Goal: Book appointment/travel/reservation

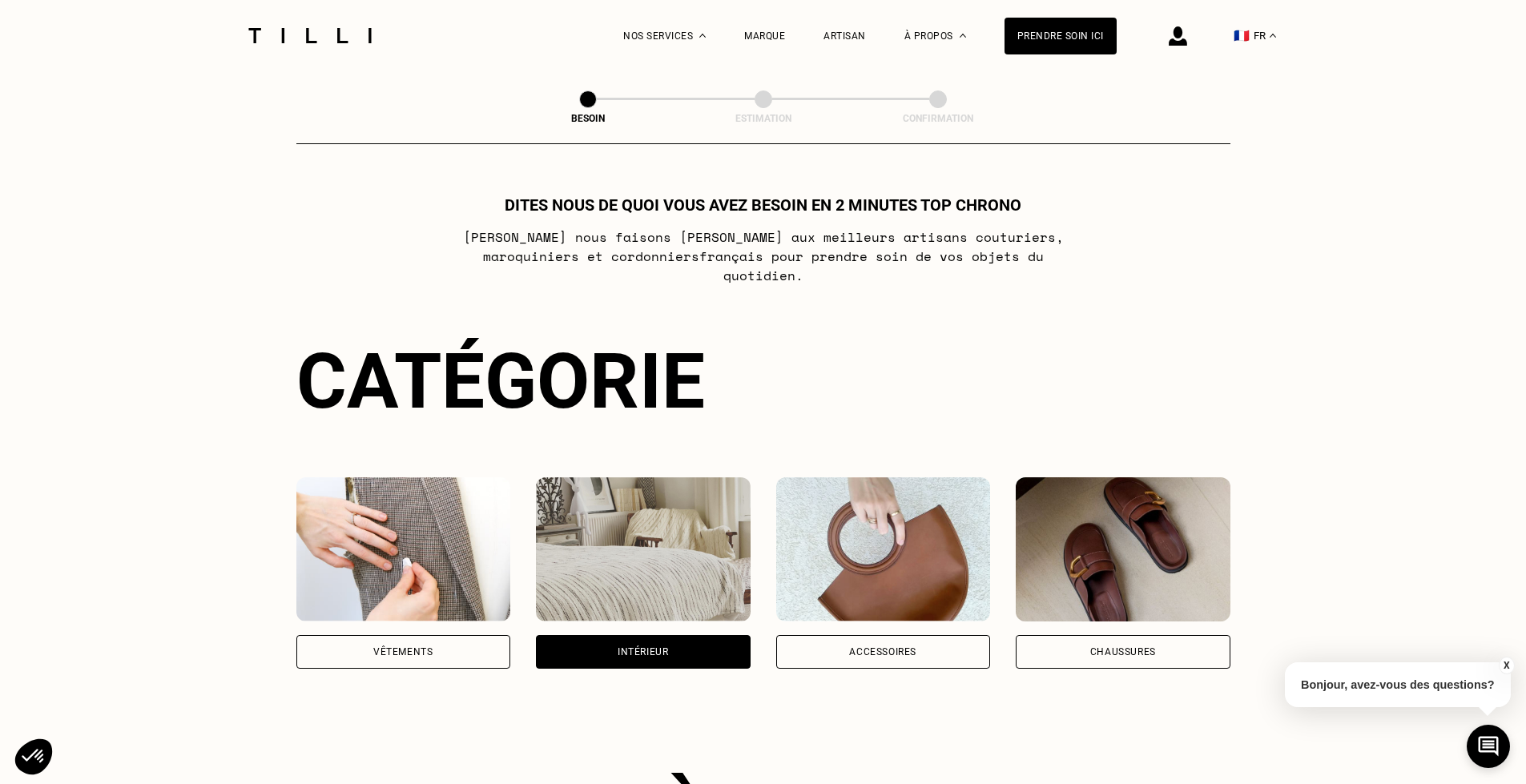
select select "FR"
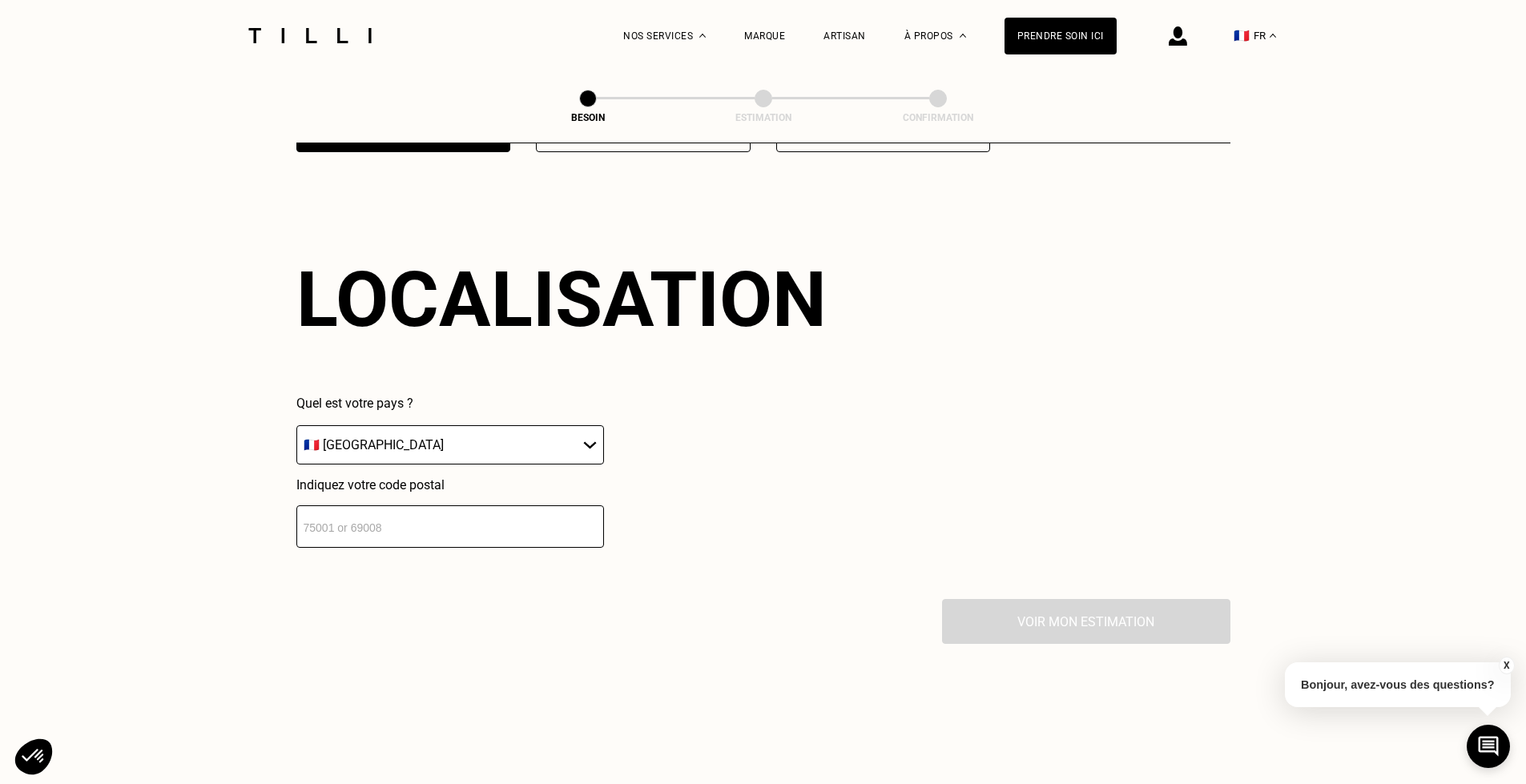
scroll to position [1339, 0]
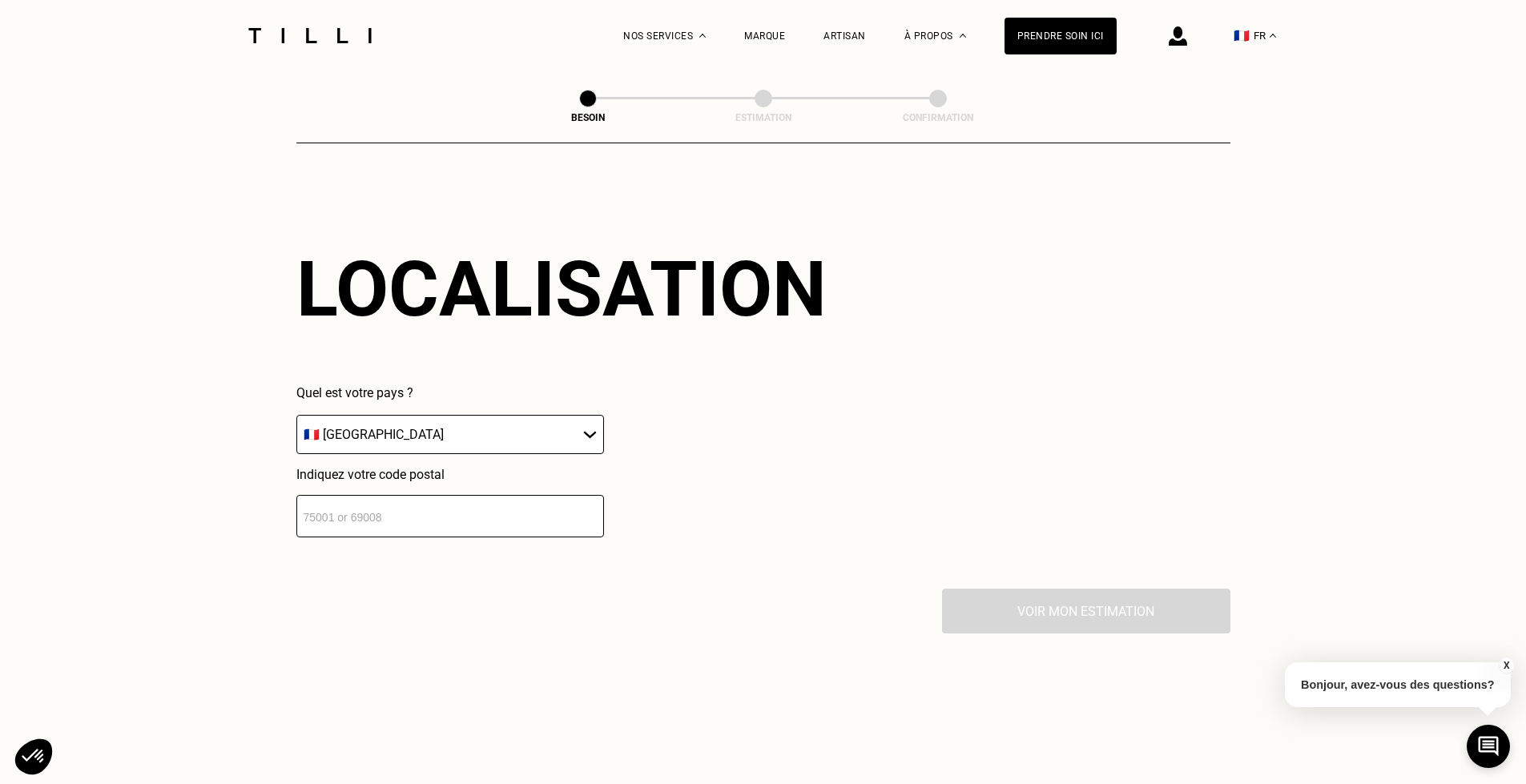
click at [457, 509] on input "number" at bounding box center [450, 516] width 307 height 42
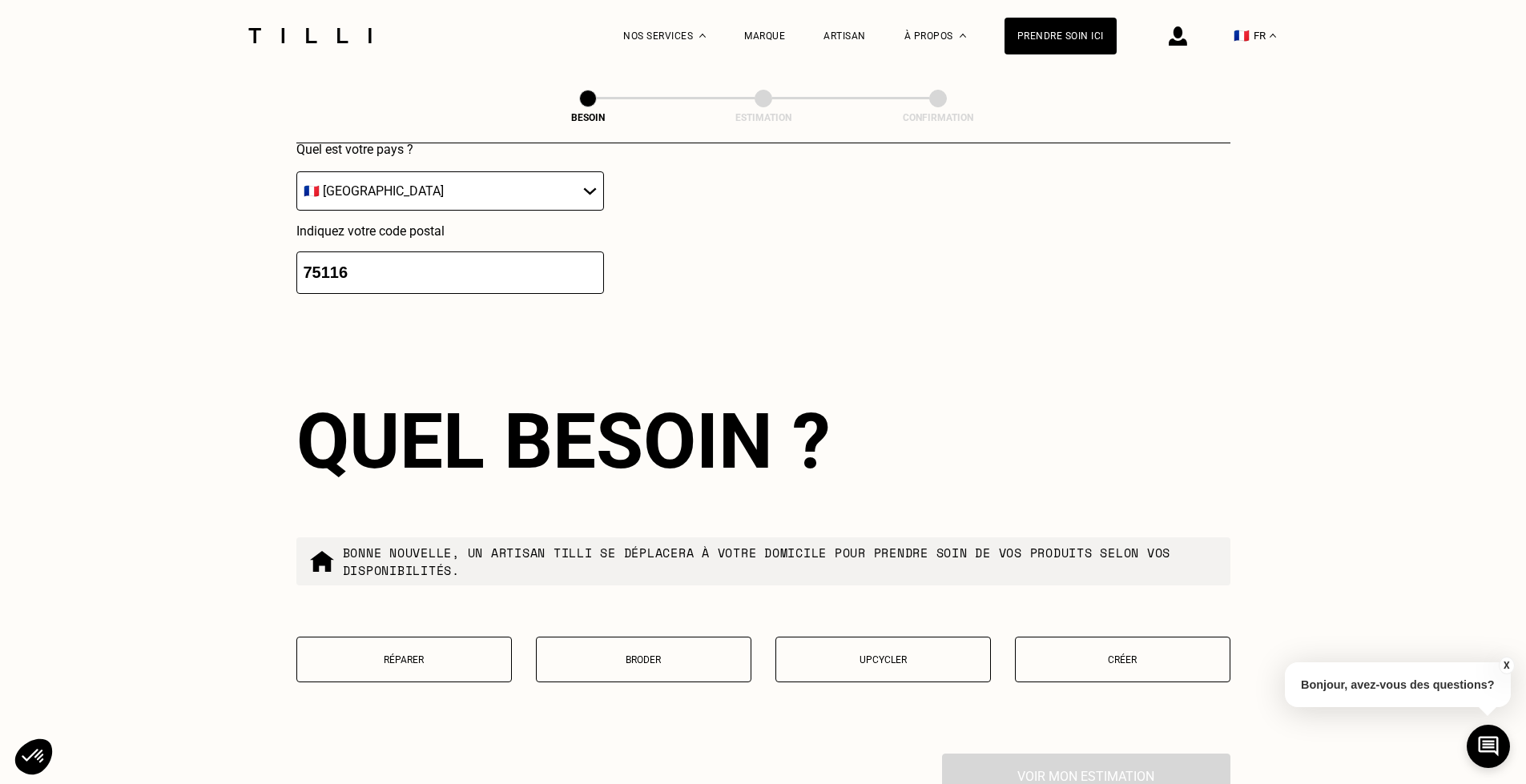
scroll to position [1737, 0]
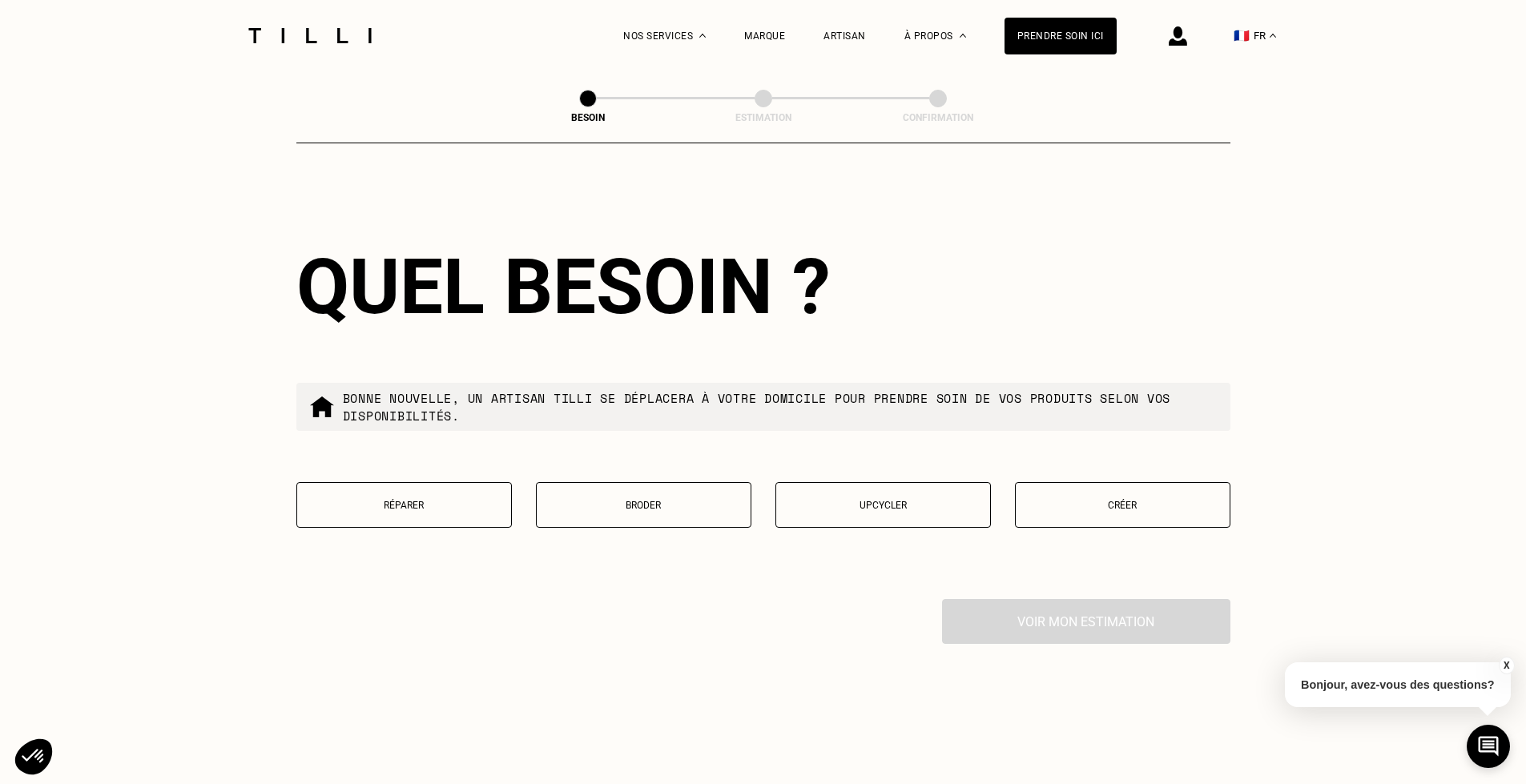
type input "75116"
click at [1120, 499] on p "Créer" at bounding box center [1123, 505] width 198 height 11
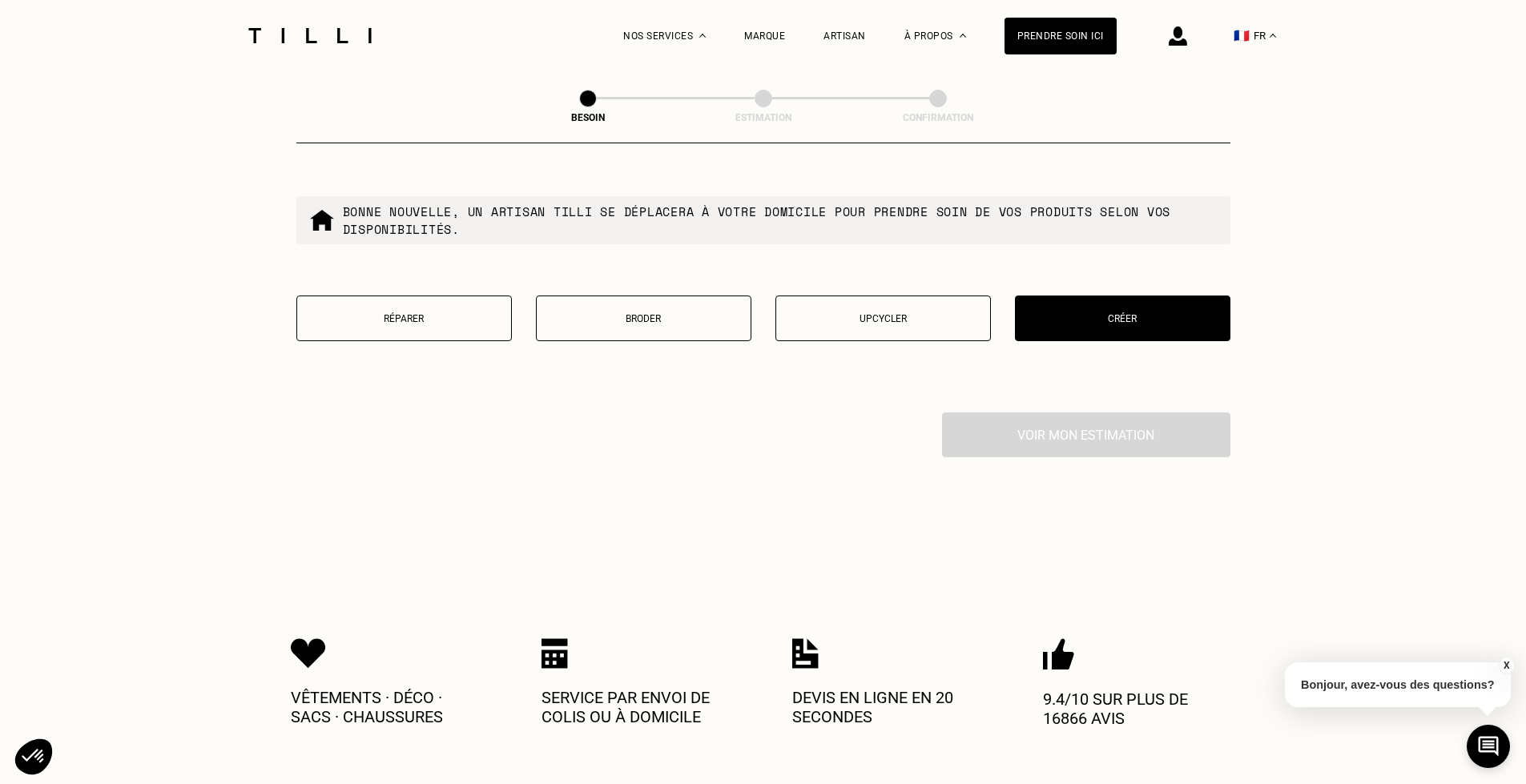
scroll to position [1863, 0]
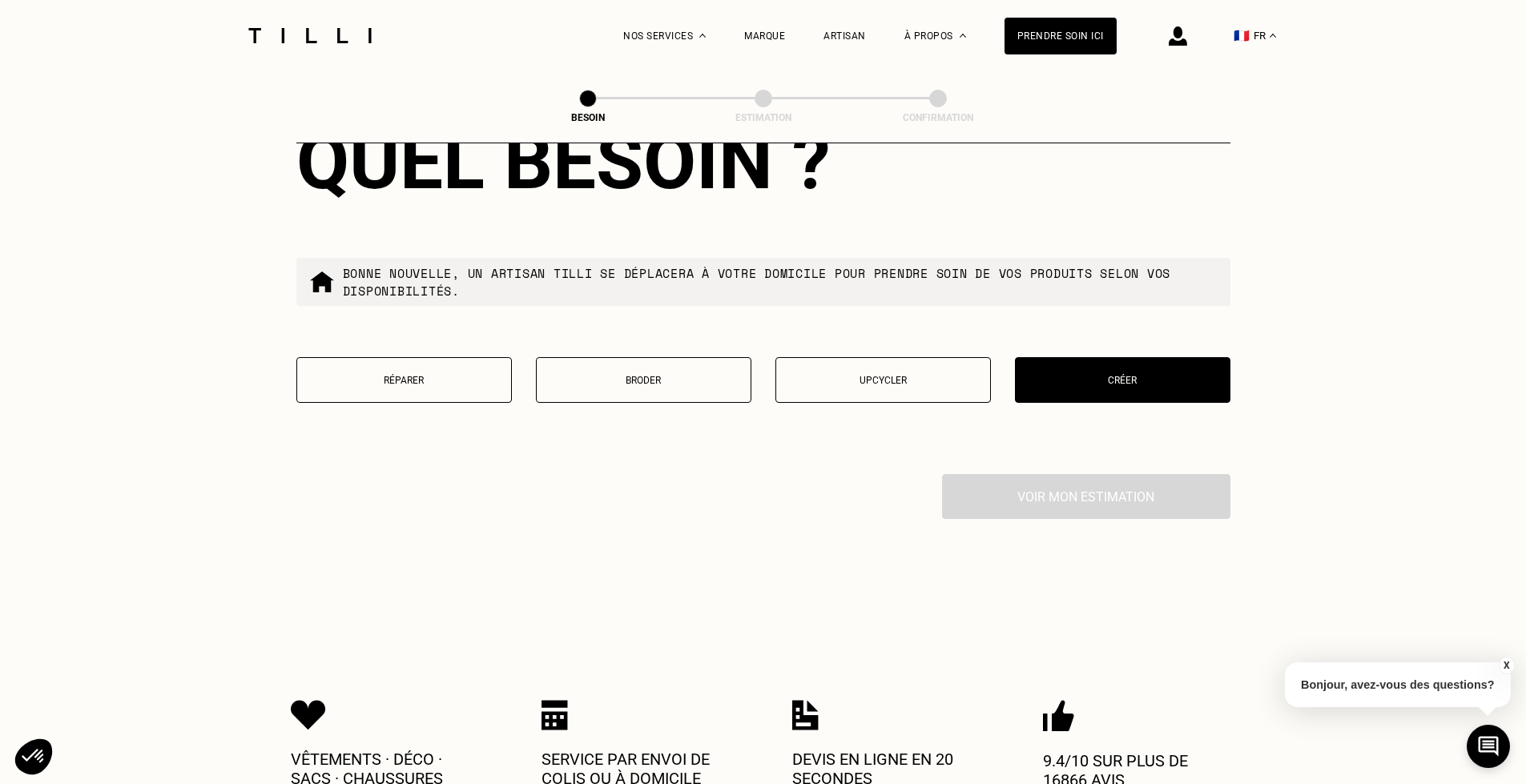
click at [1128, 375] on p "Créer" at bounding box center [1123, 381] width 198 height 11
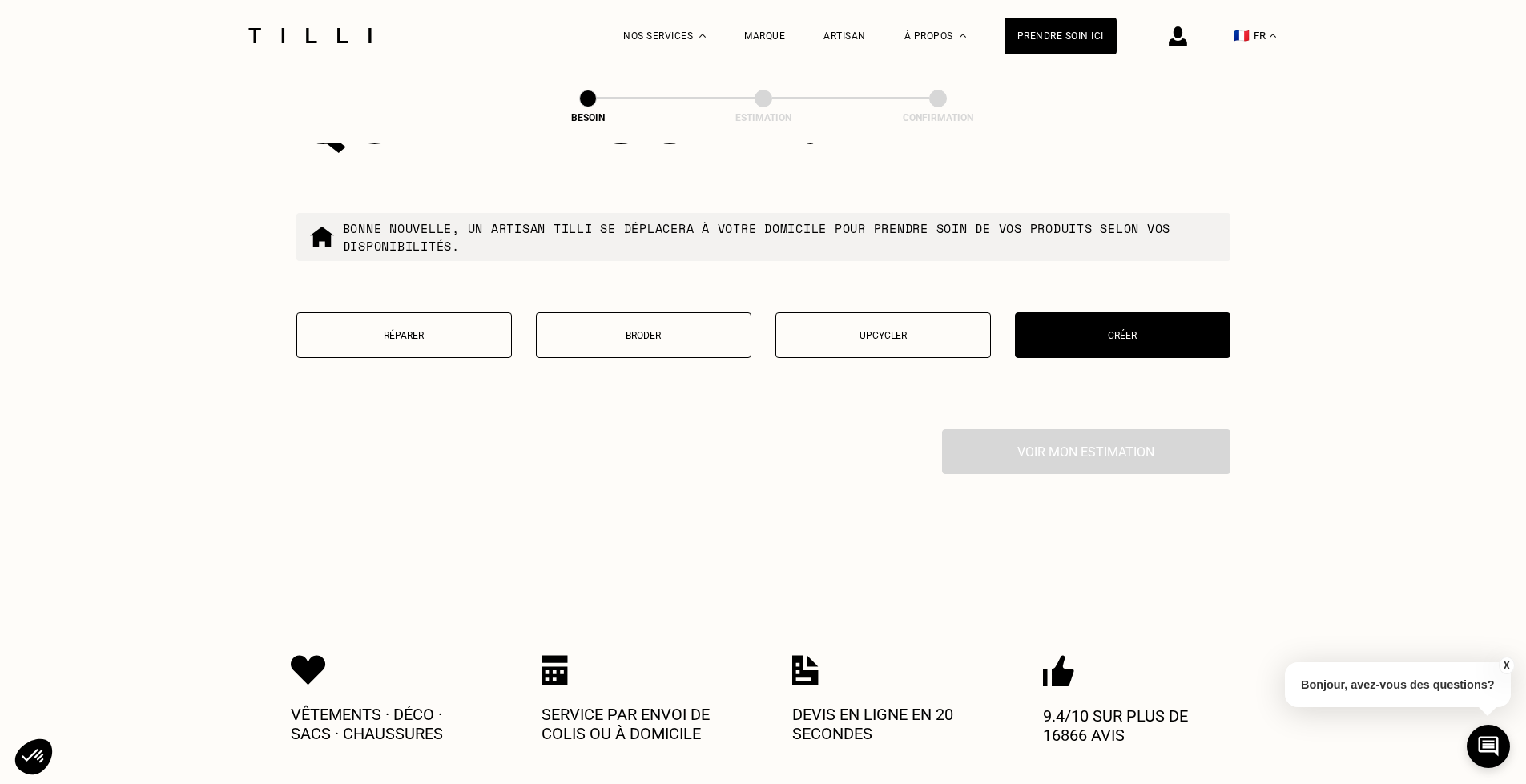
scroll to position [2048, 0]
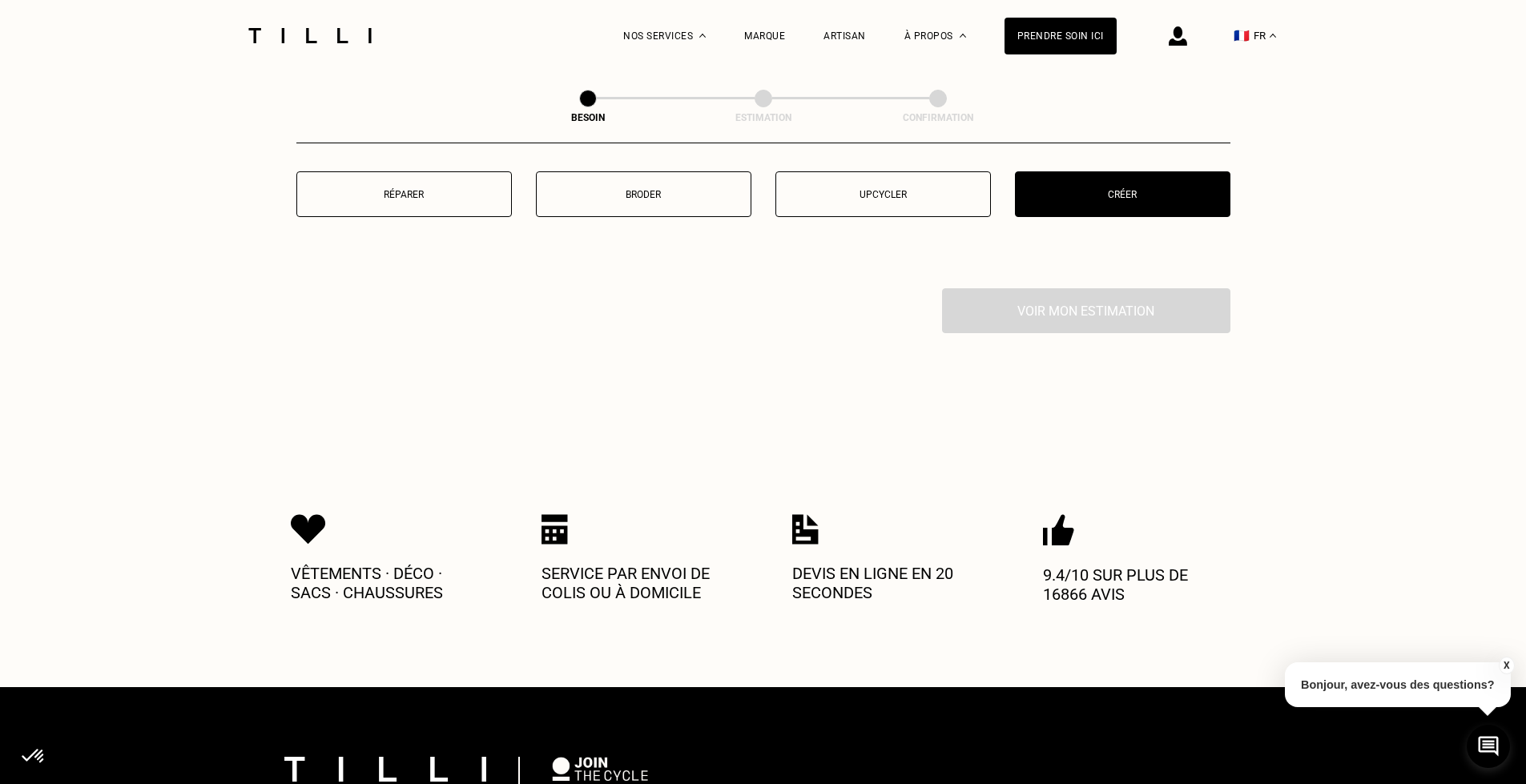
click at [575, 564] on p "Service par envoi de colis ou à domicile" at bounding box center [638, 583] width 192 height 38
click at [1046, 296] on div "Voir mon estimation" at bounding box center [763, 310] width 934 height 45
click at [1124, 189] on p "Créer" at bounding box center [1123, 195] width 198 height 11
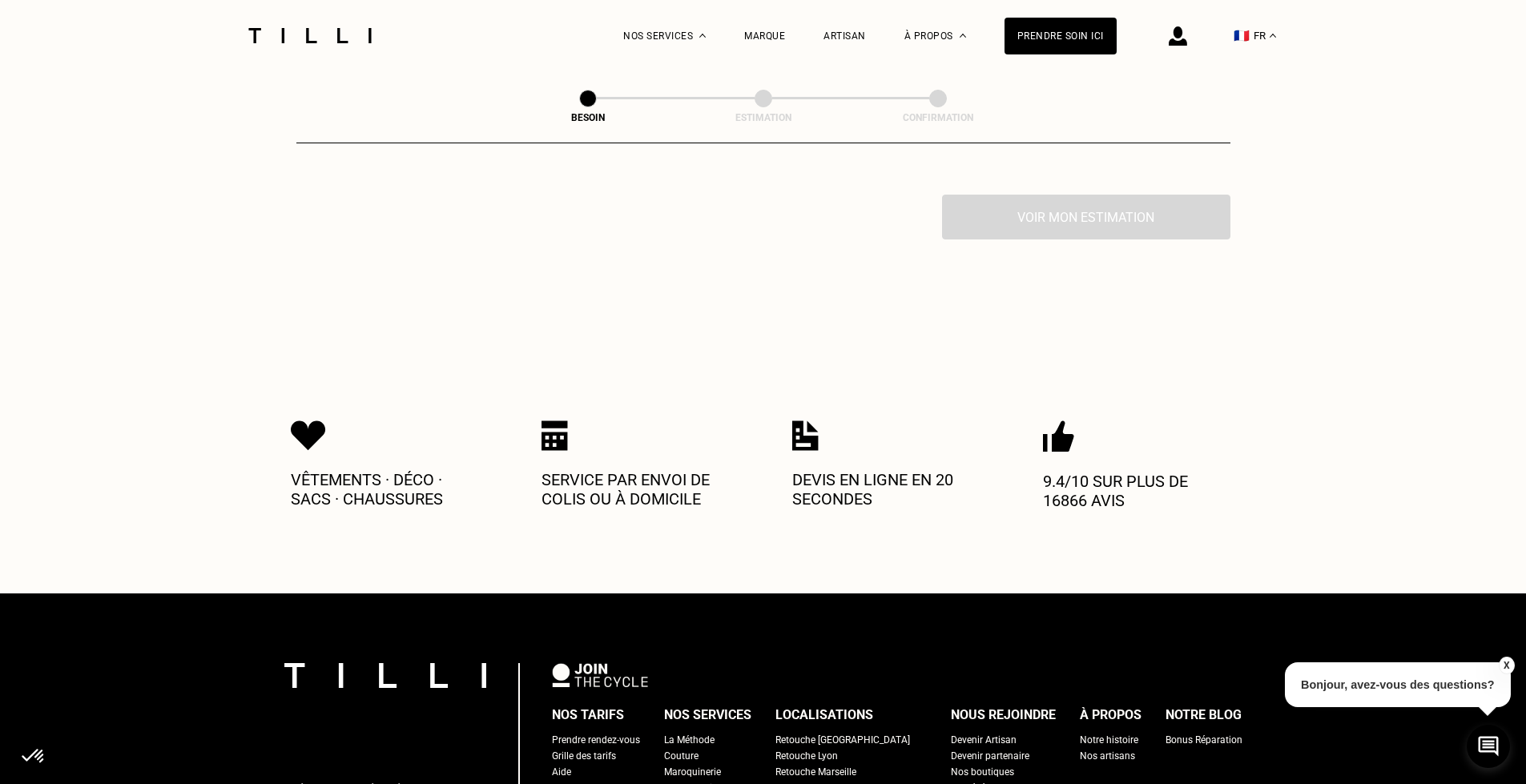
scroll to position [2148, 0]
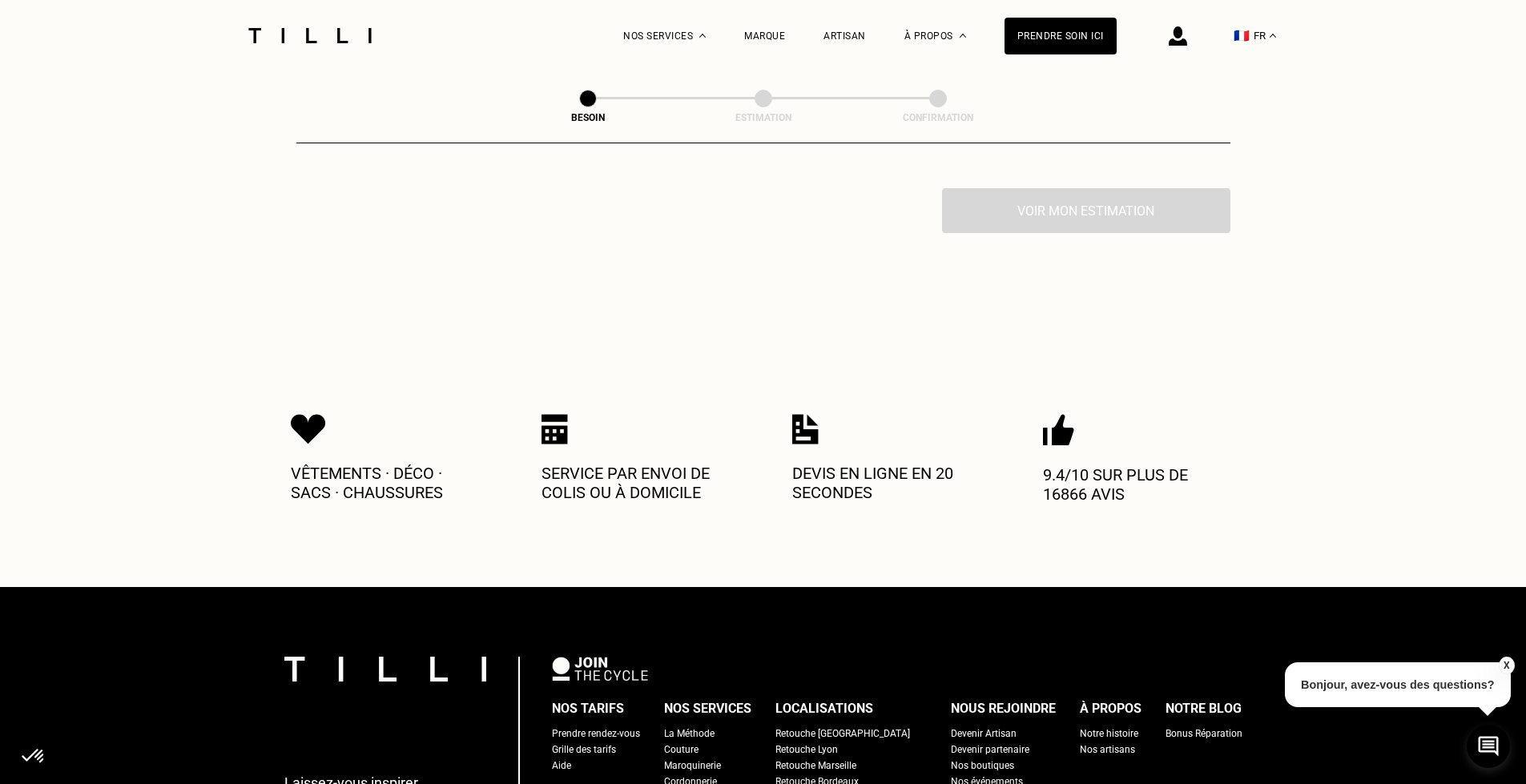
click at [1123, 199] on div "Voir mon estimation" at bounding box center [763, 210] width 934 height 45
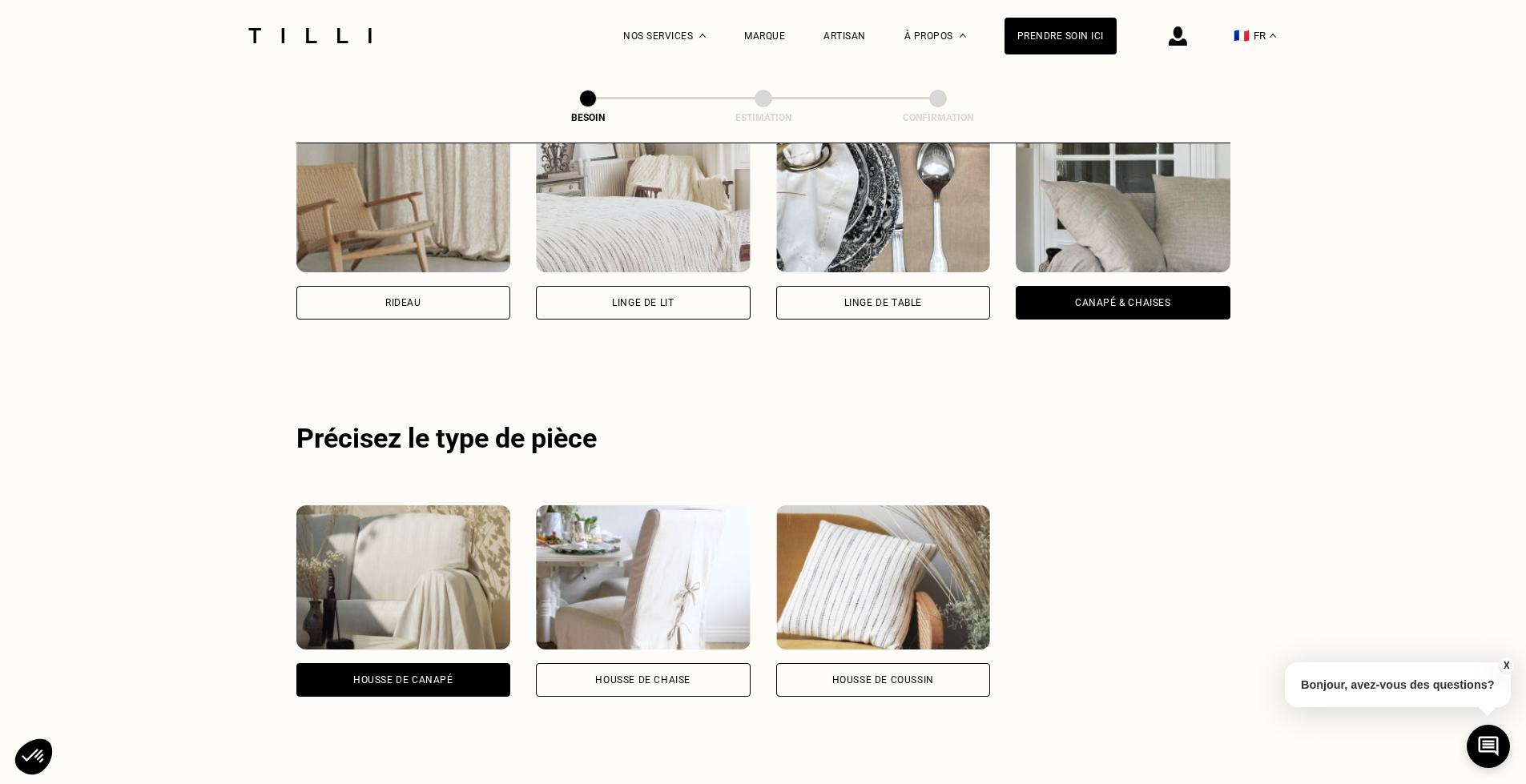
scroll to position [840, 0]
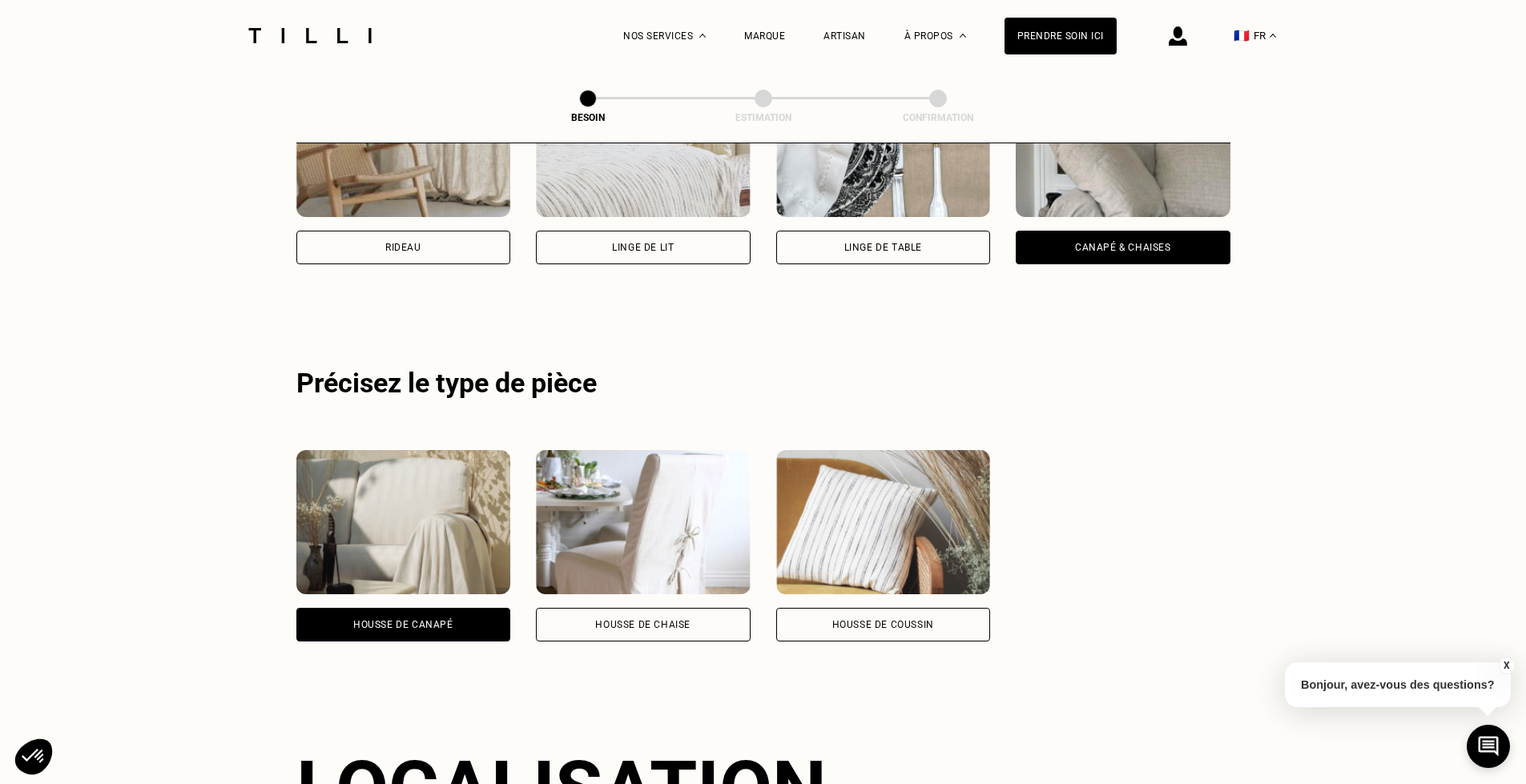
click at [870, 586] on div "Housse de coussin" at bounding box center [883, 545] width 215 height 191
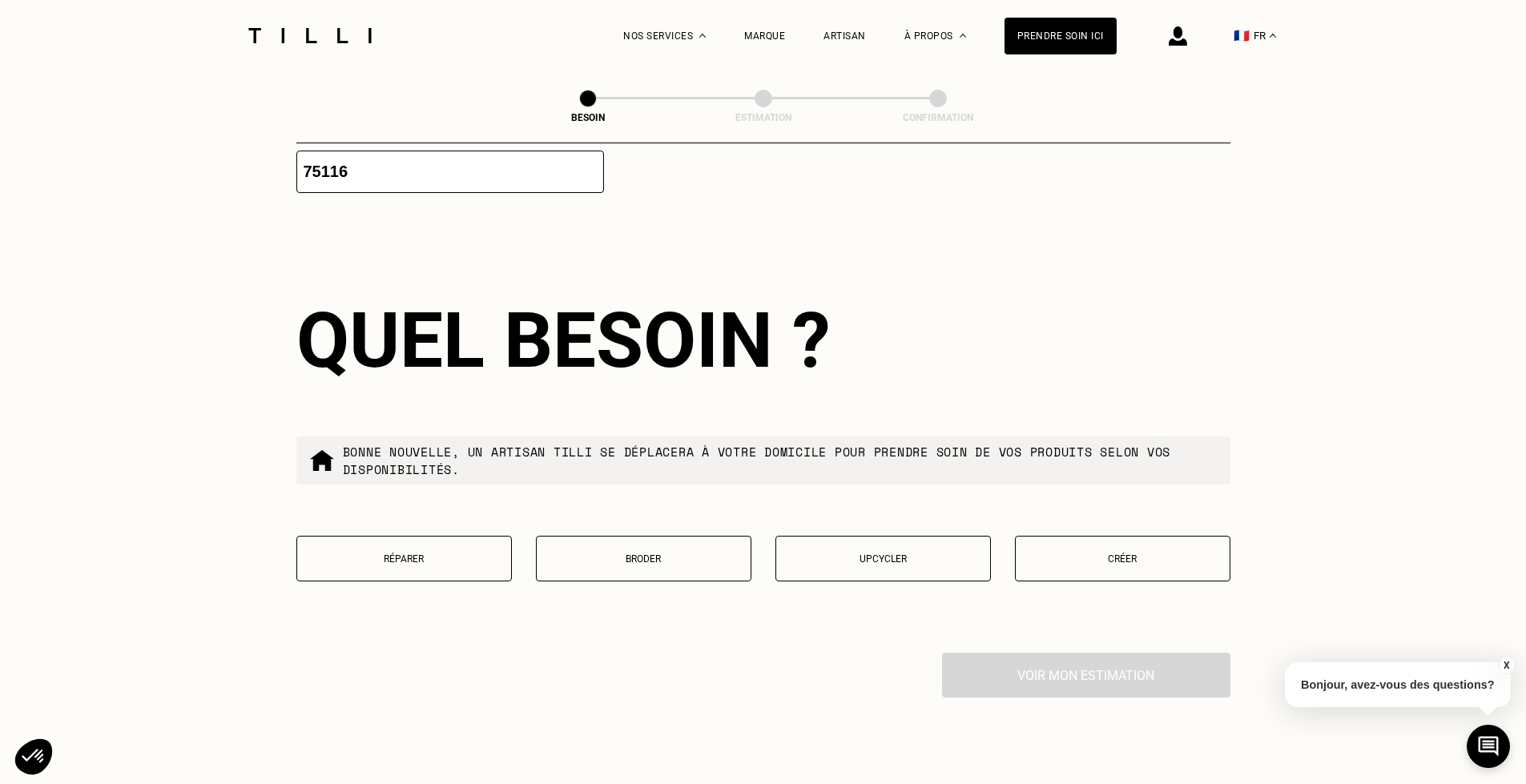
scroll to position [1756, 0]
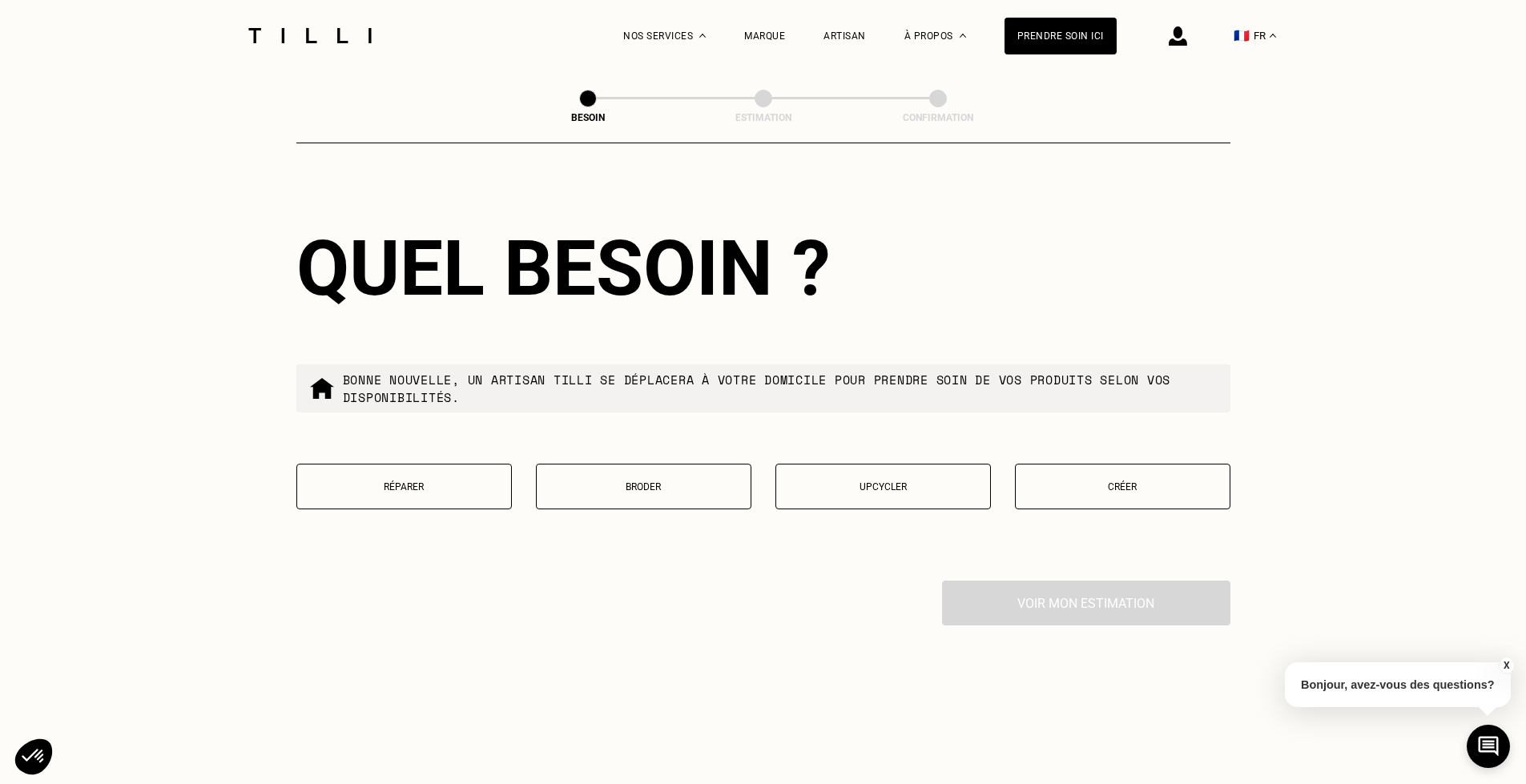
click at [1136, 481] on p "Créer" at bounding box center [1123, 487] width 198 height 11
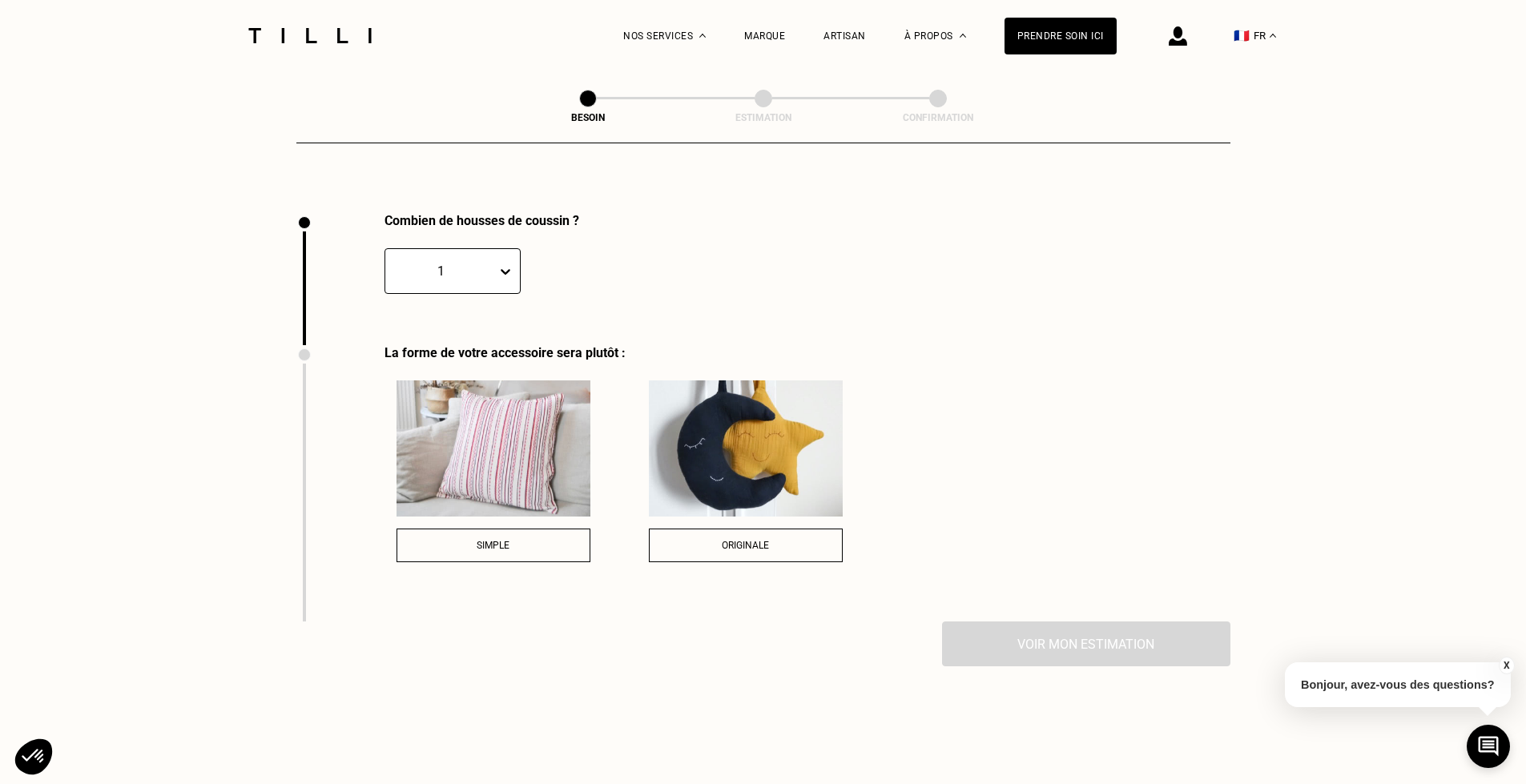
scroll to position [2148, 0]
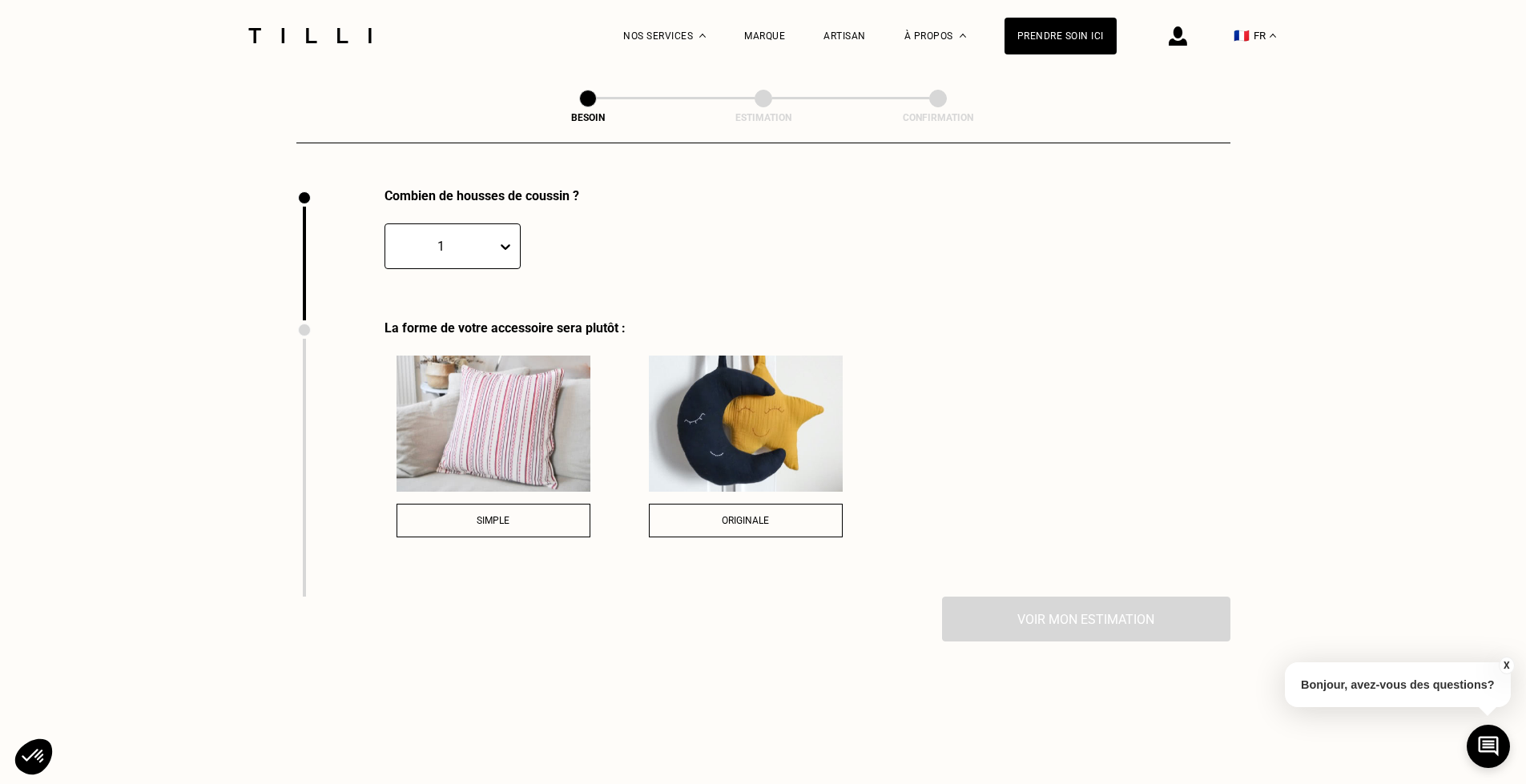
click at [482, 515] on span "Simple" at bounding box center [493, 521] width 33 height 11
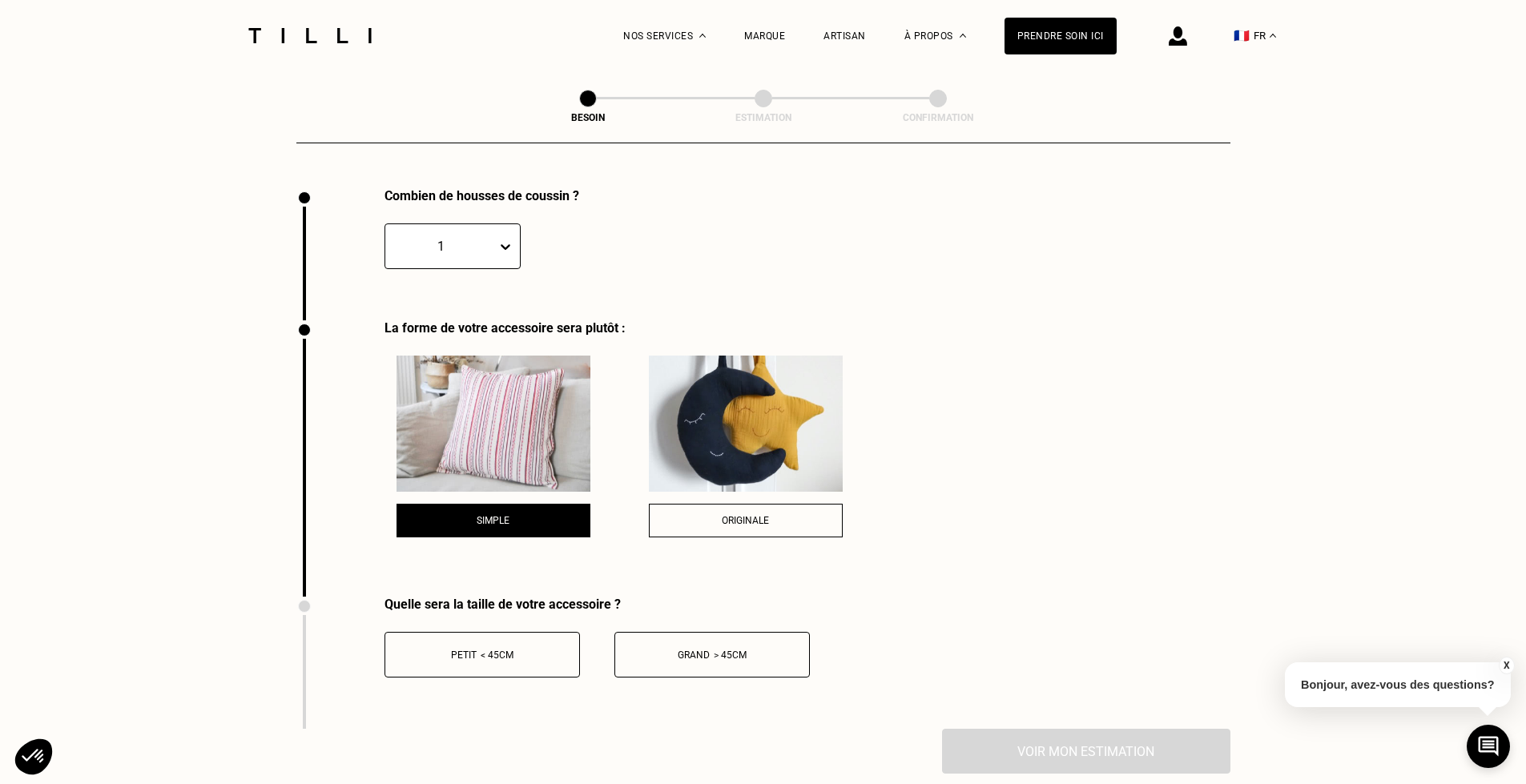
click at [508, 651] on span "< 45cm" at bounding box center [497, 655] width 33 height 11
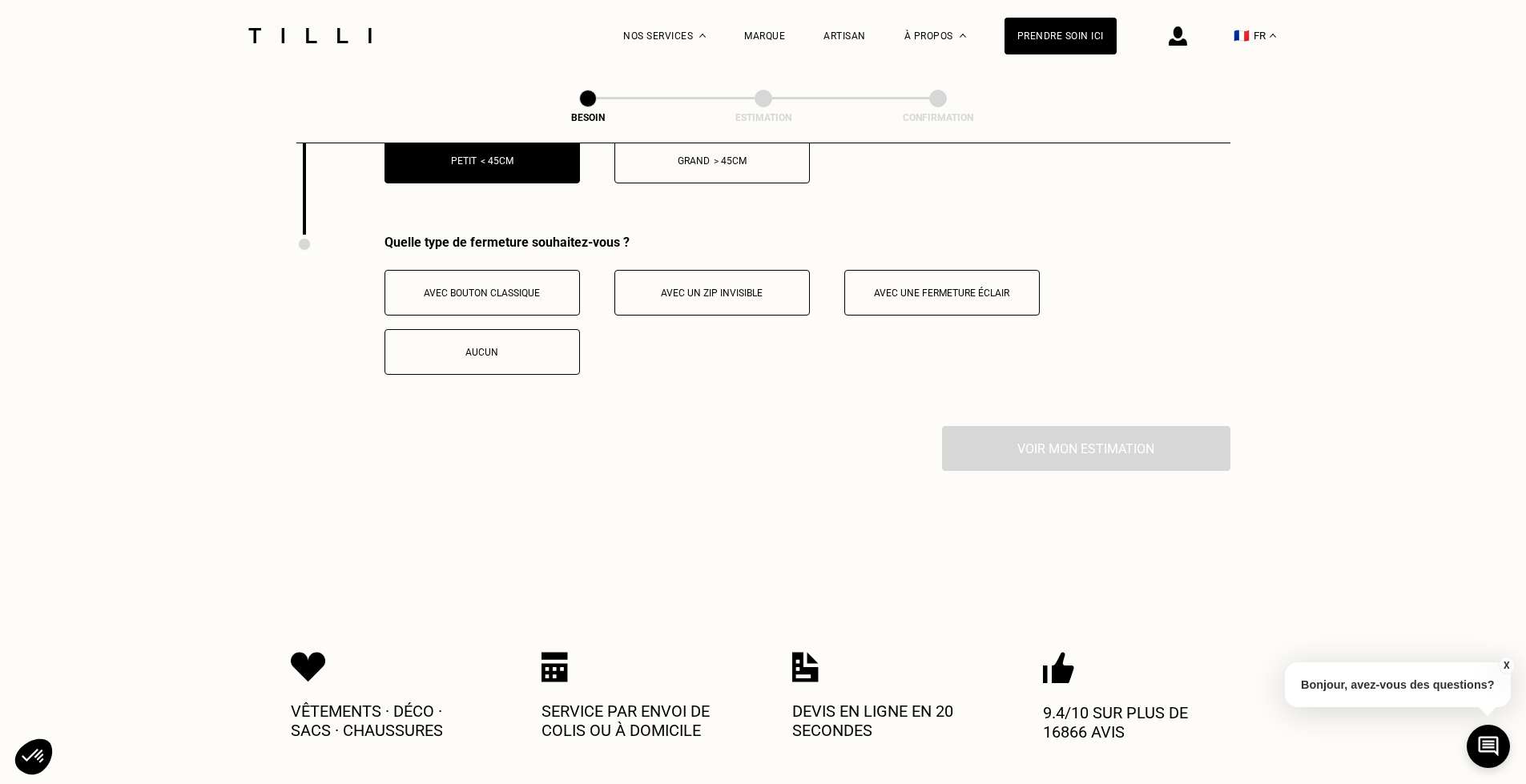
scroll to position [2647, 0]
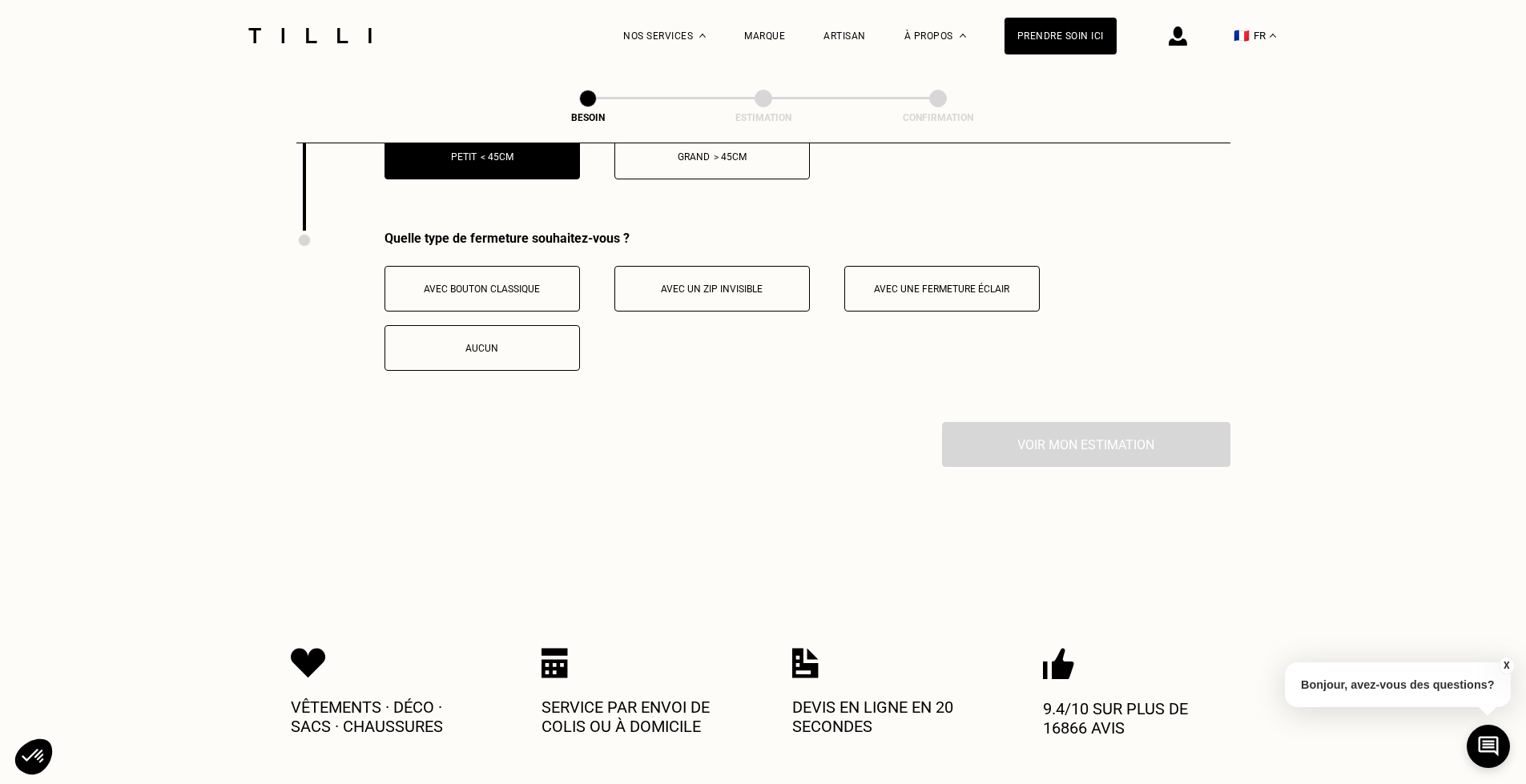
click at [1021, 291] on button "Avec une fermeture éclair" at bounding box center [942, 289] width 196 height 46
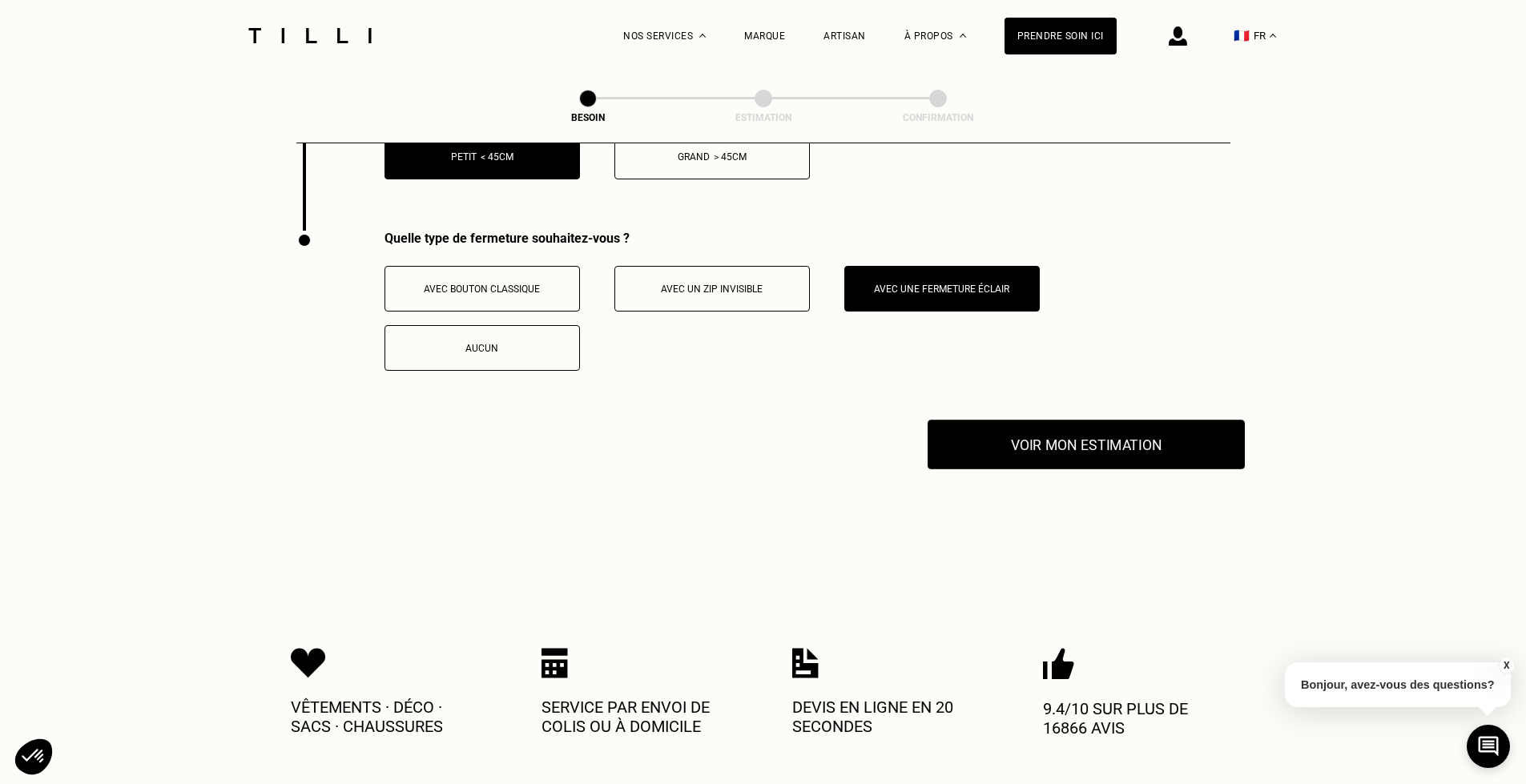
click at [1112, 444] on button "Voir mon estimation" at bounding box center [1086, 445] width 317 height 49
click at [516, 284] on span "Avec bouton classique" at bounding box center [481, 289] width 116 height 11
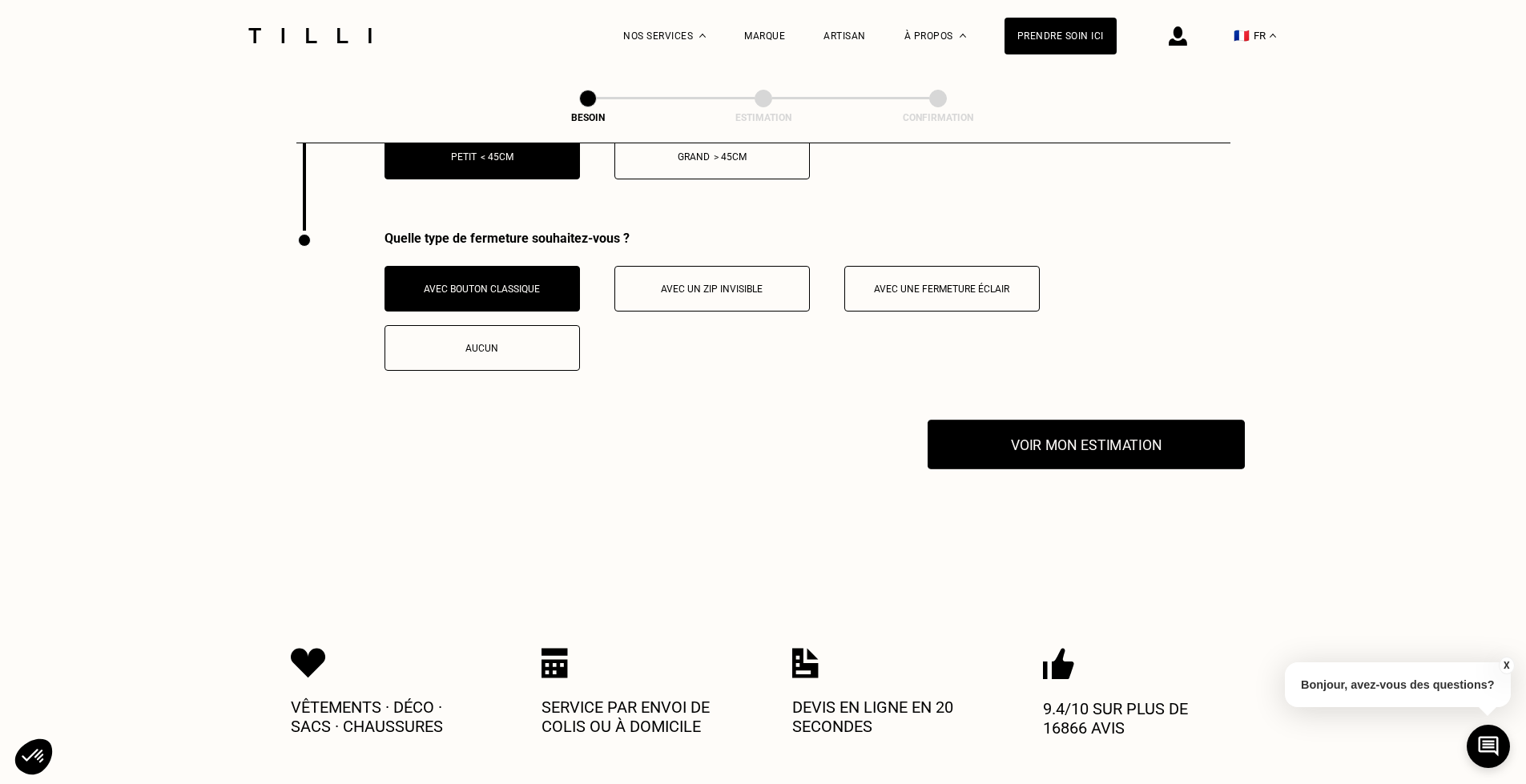
click at [1037, 435] on button "Voir mon estimation" at bounding box center [1086, 445] width 317 height 49
click at [893, 284] on span "Avec une fermeture éclair" at bounding box center [941, 289] width 135 height 11
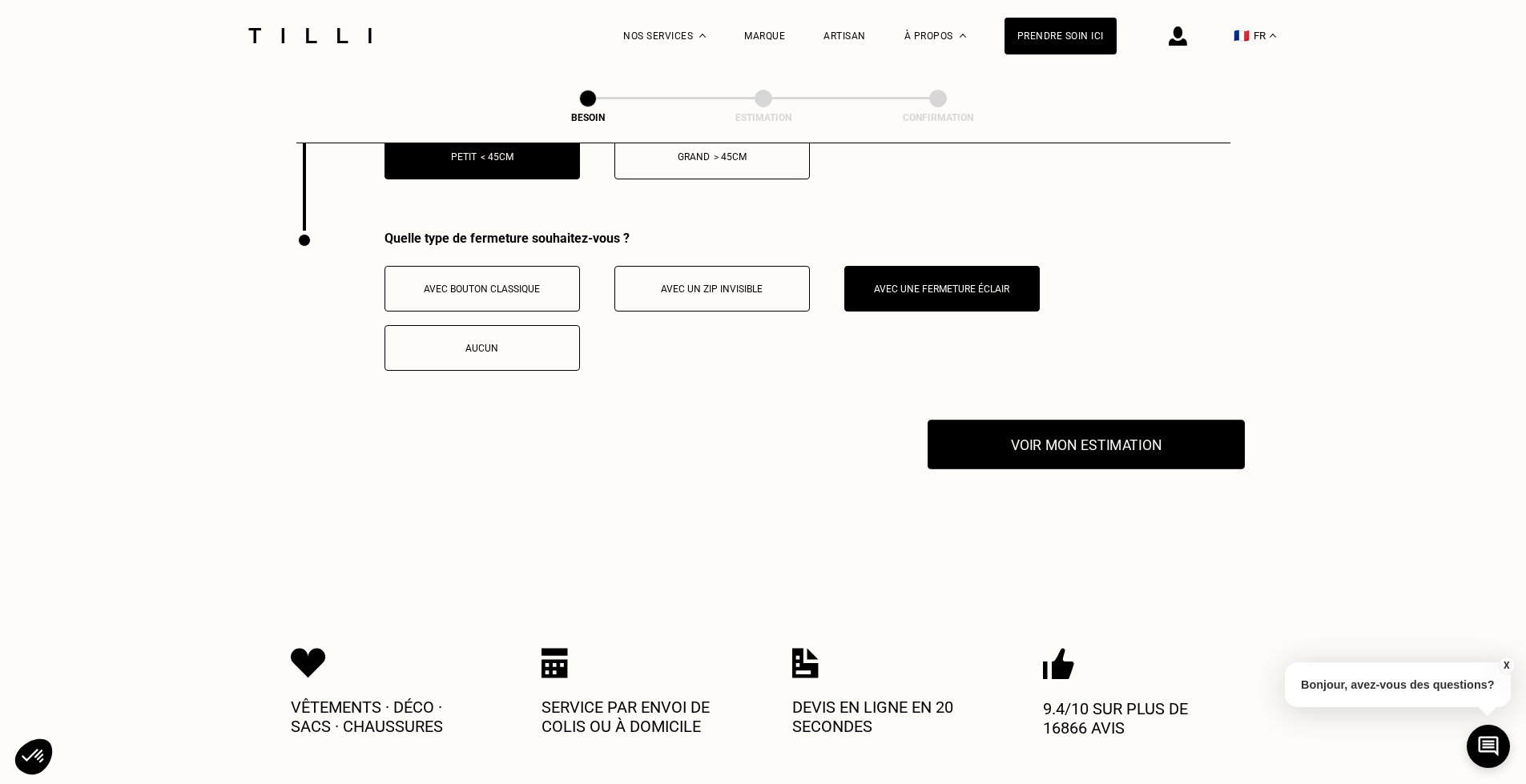
click at [1141, 435] on button "Voir mon estimation" at bounding box center [1086, 445] width 317 height 49
click at [737, 284] on span "Avec un zip invisible" at bounding box center [711, 289] width 102 height 11
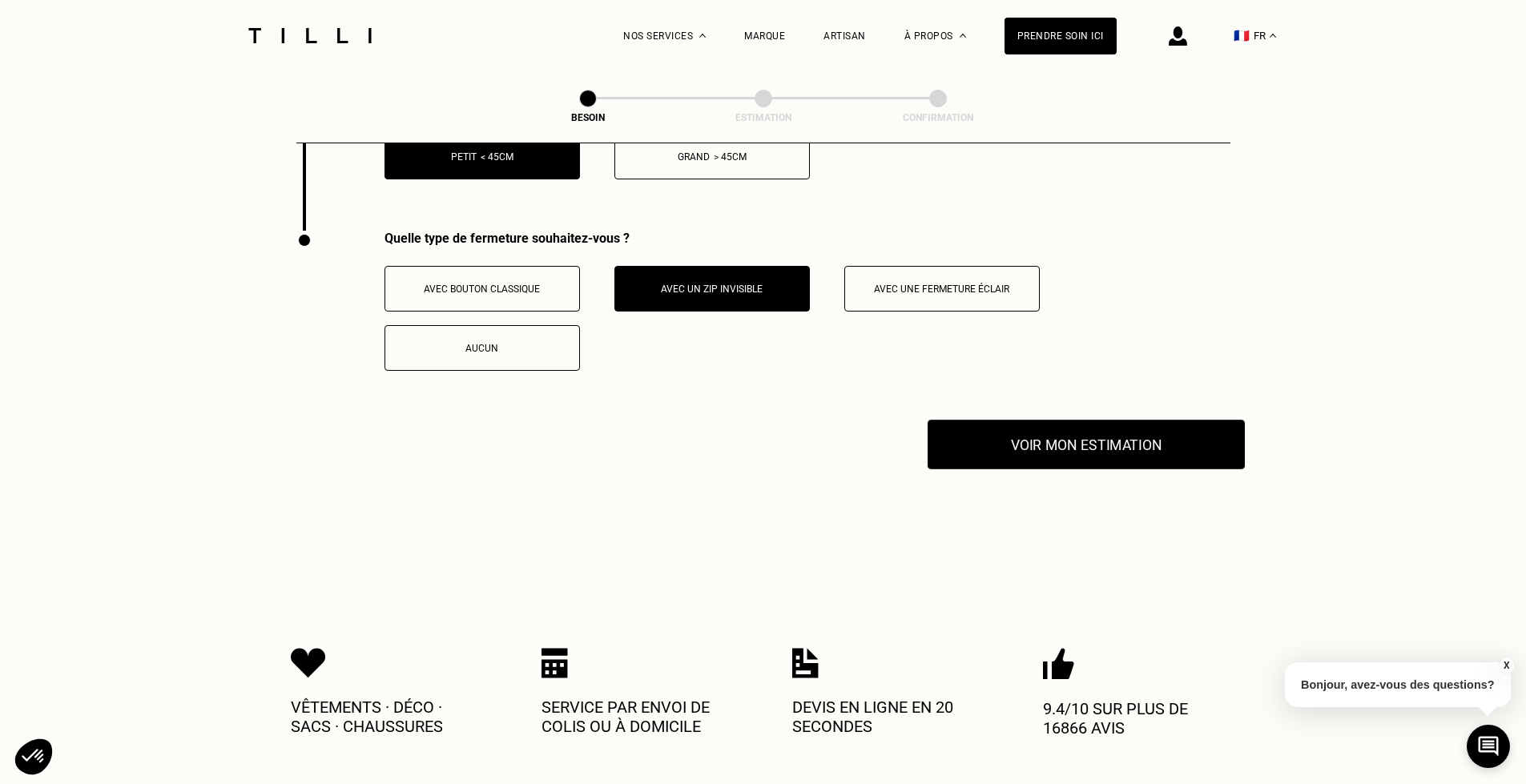
click at [1137, 442] on button "Voir mon estimation" at bounding box center [1086, 445] width 317 height 49
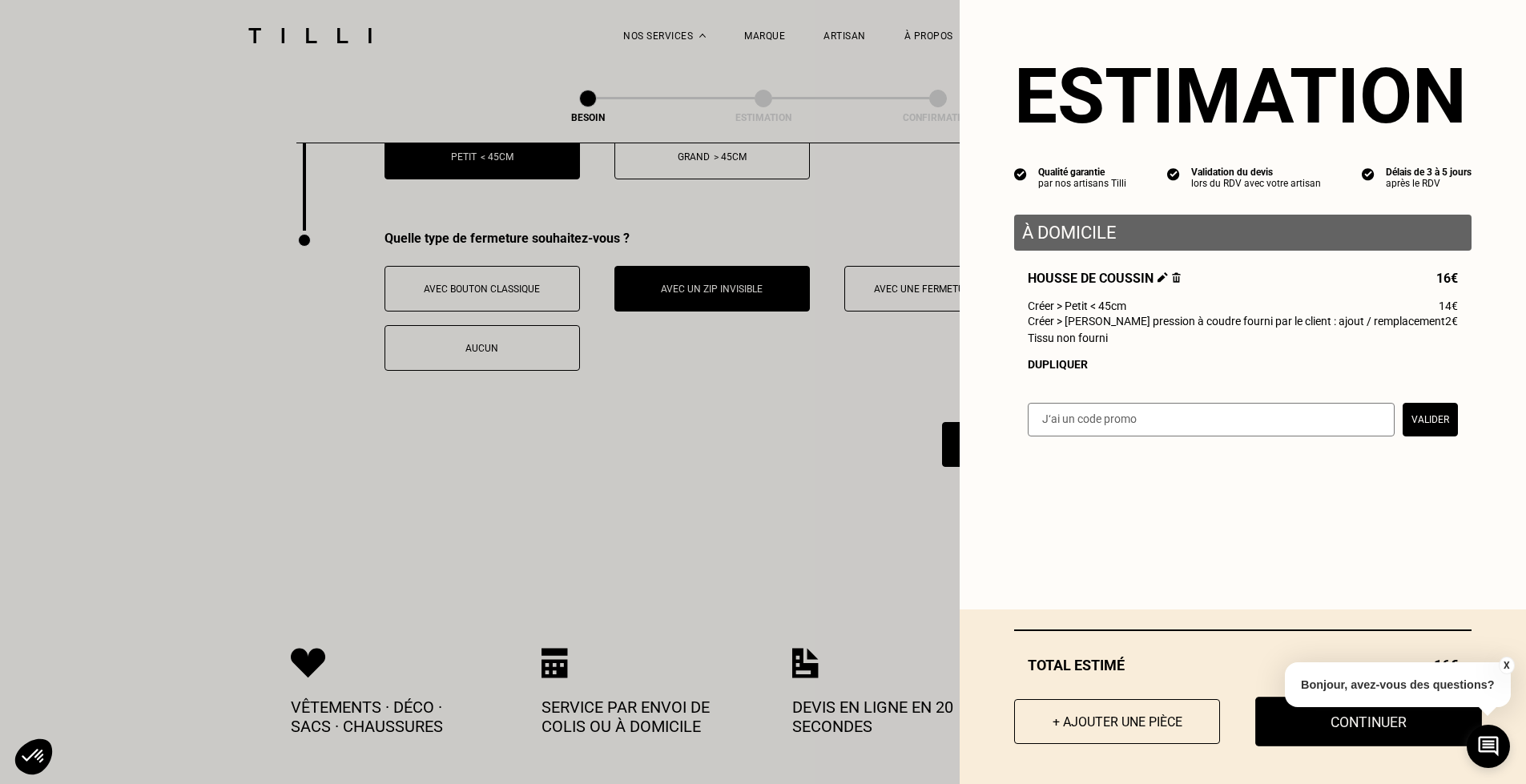
click at [1366, 723] on button "Continuer" at bounding box center [1369, 722] width 227 height 49
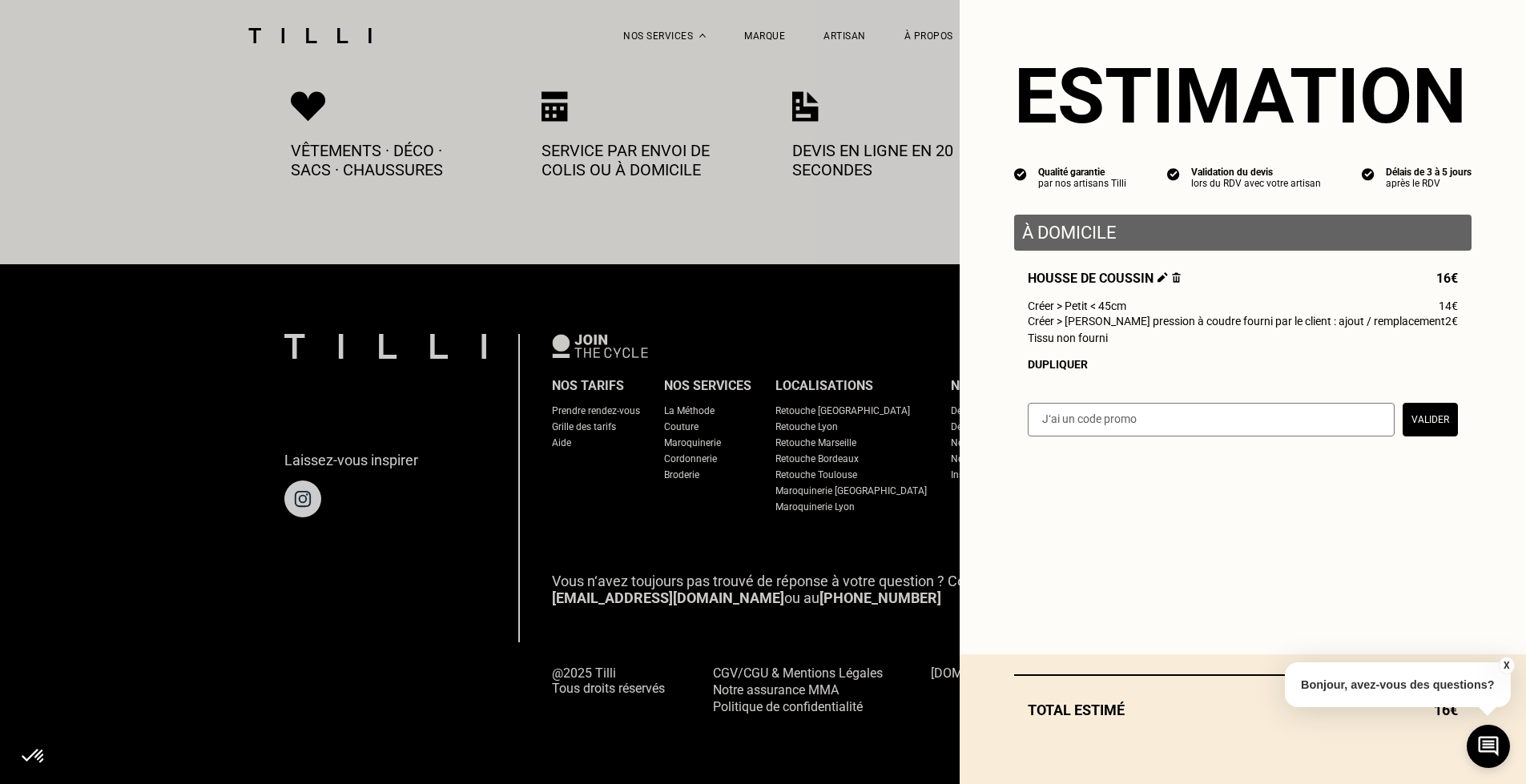
scroll to position [839, 0]
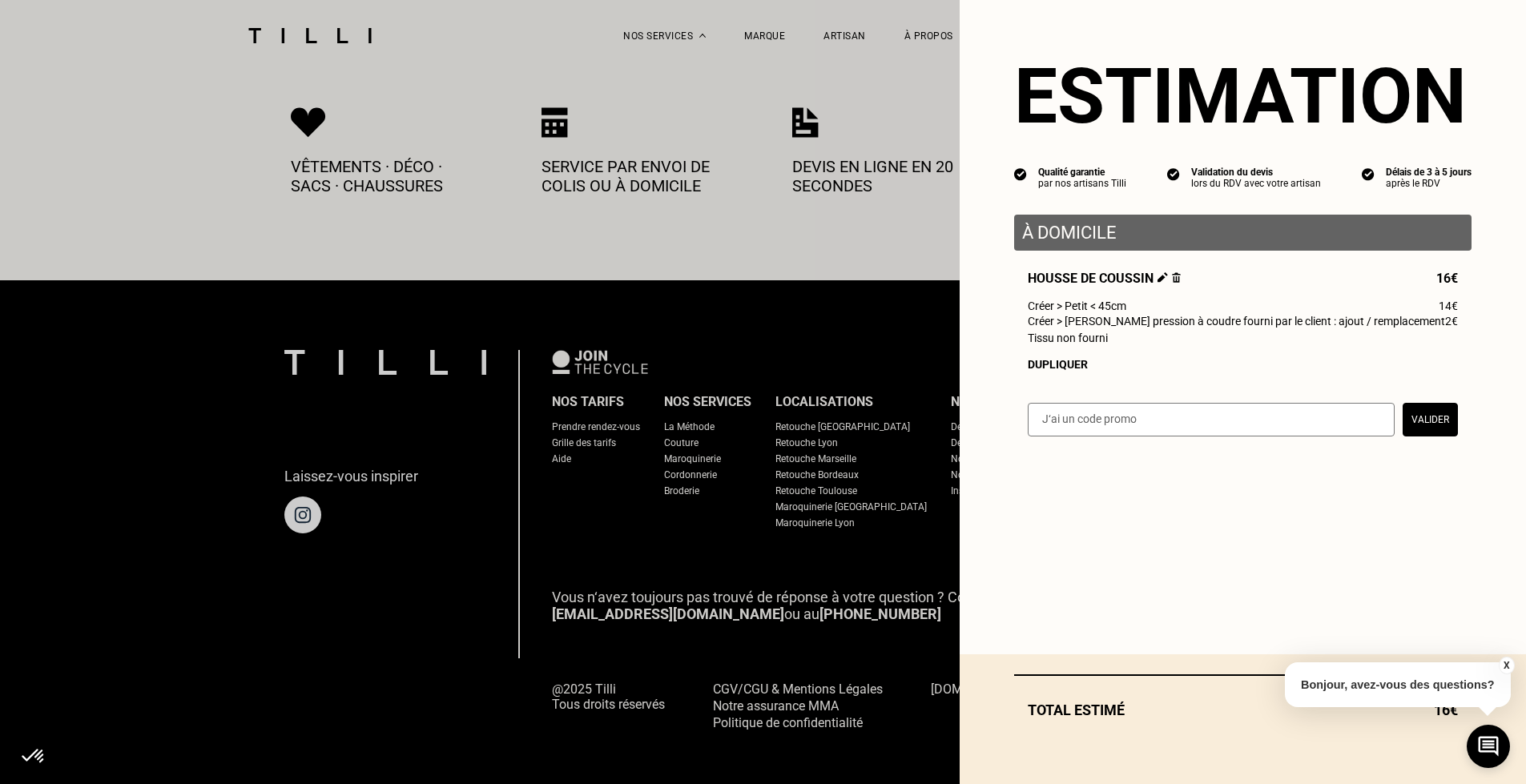
select select "FR"
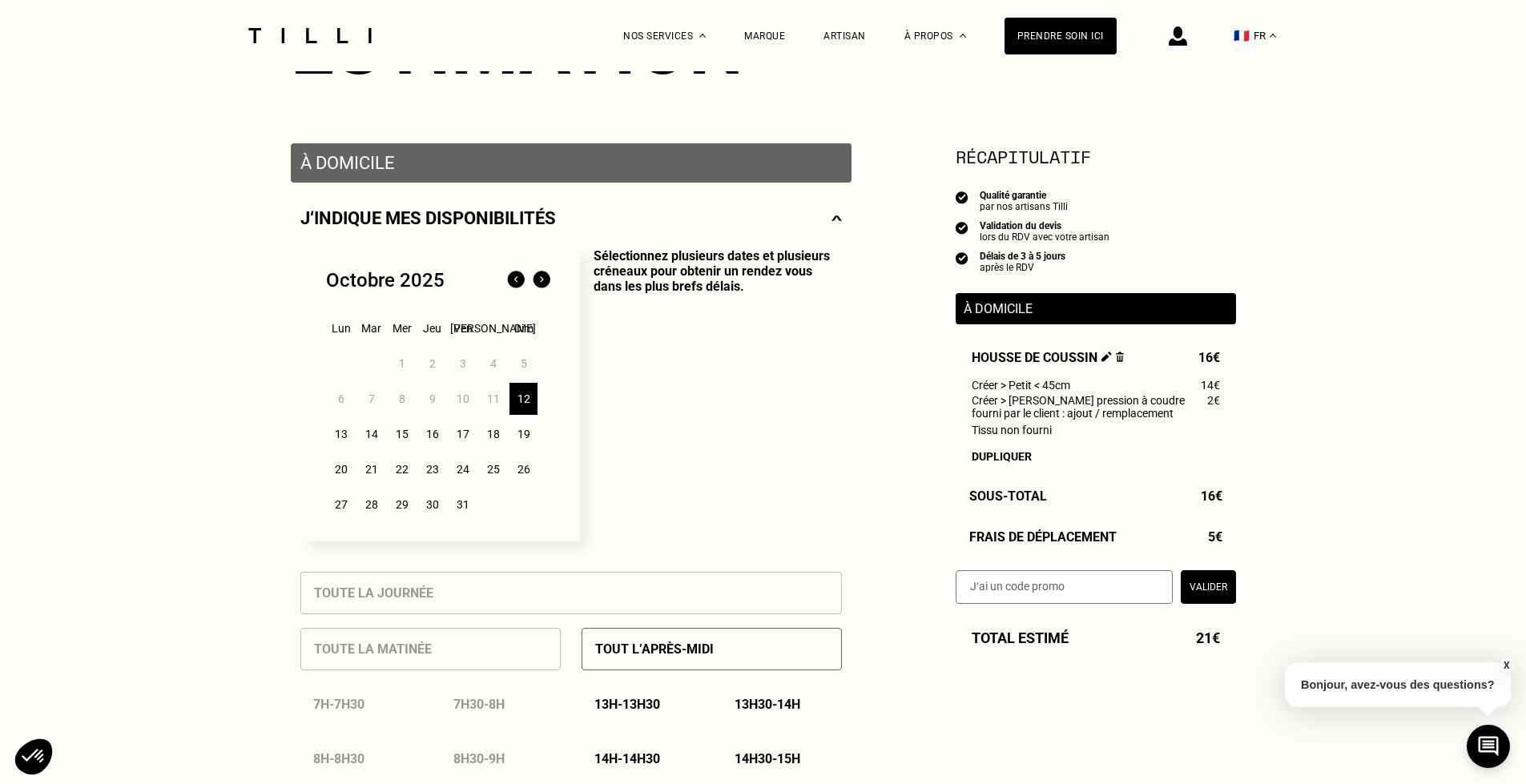
scroll to position [383, 0]
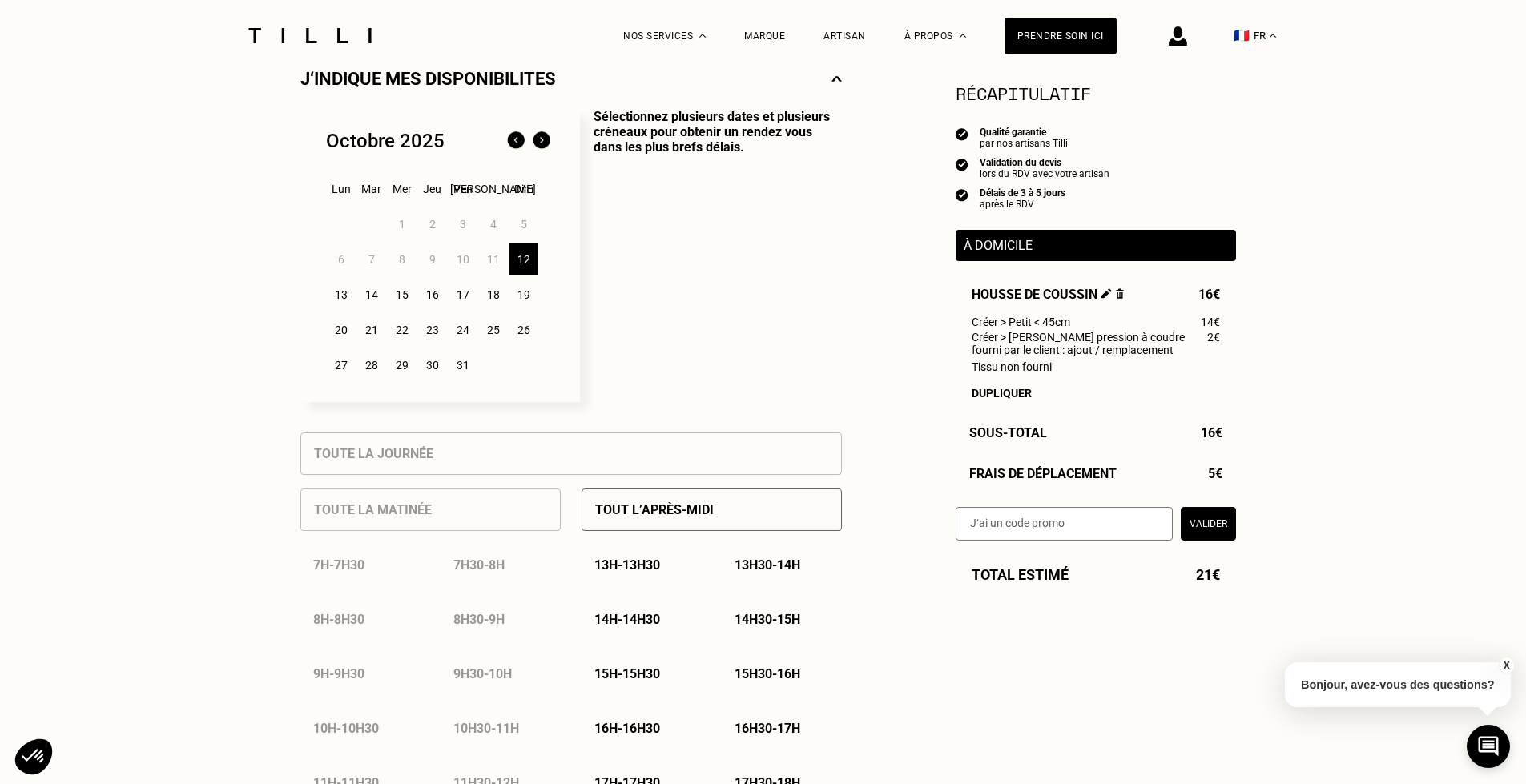
click at [344, 299] on div "13" at bounding box center [340, 295] width 28 height 32
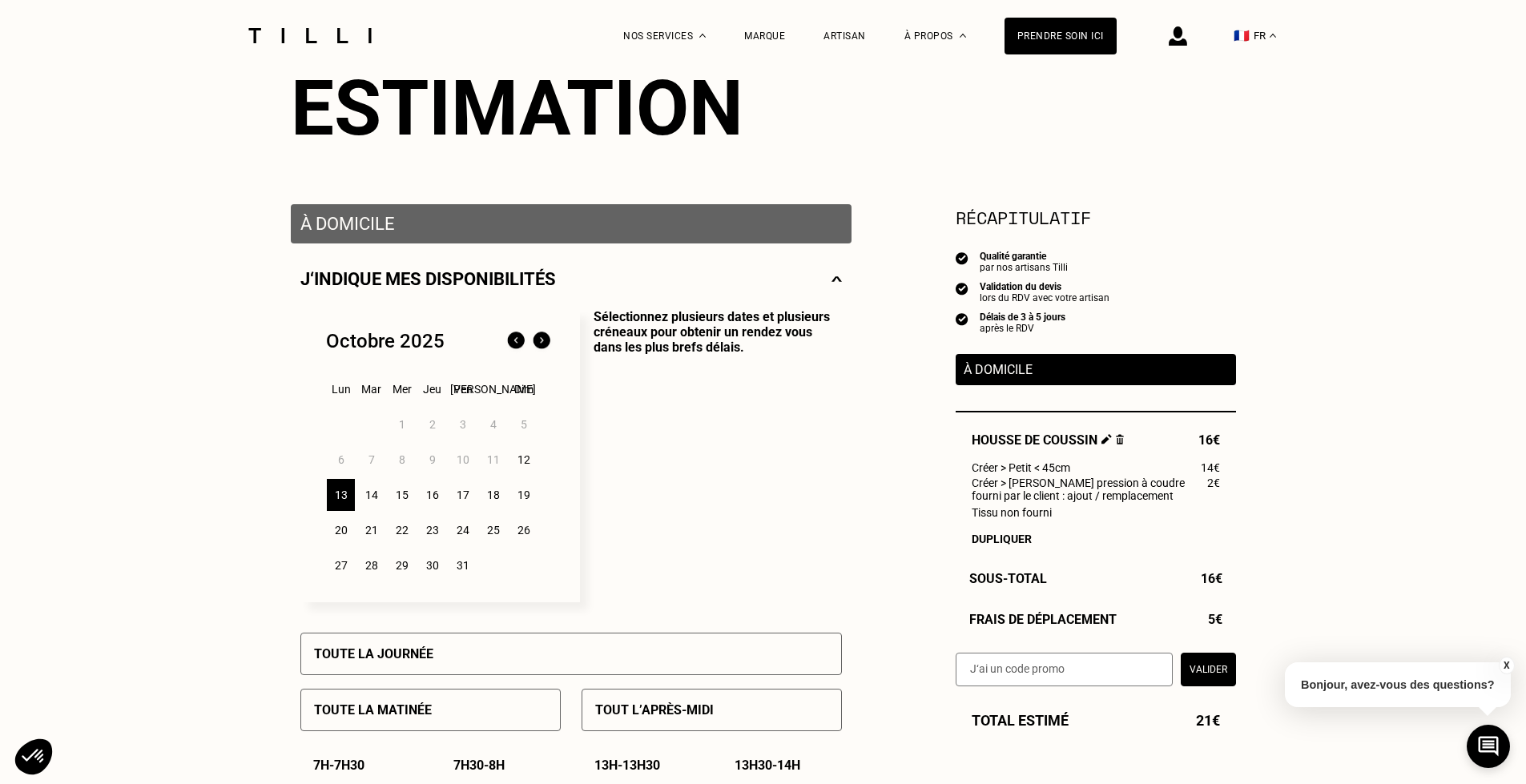
scroll to position [264, 0]
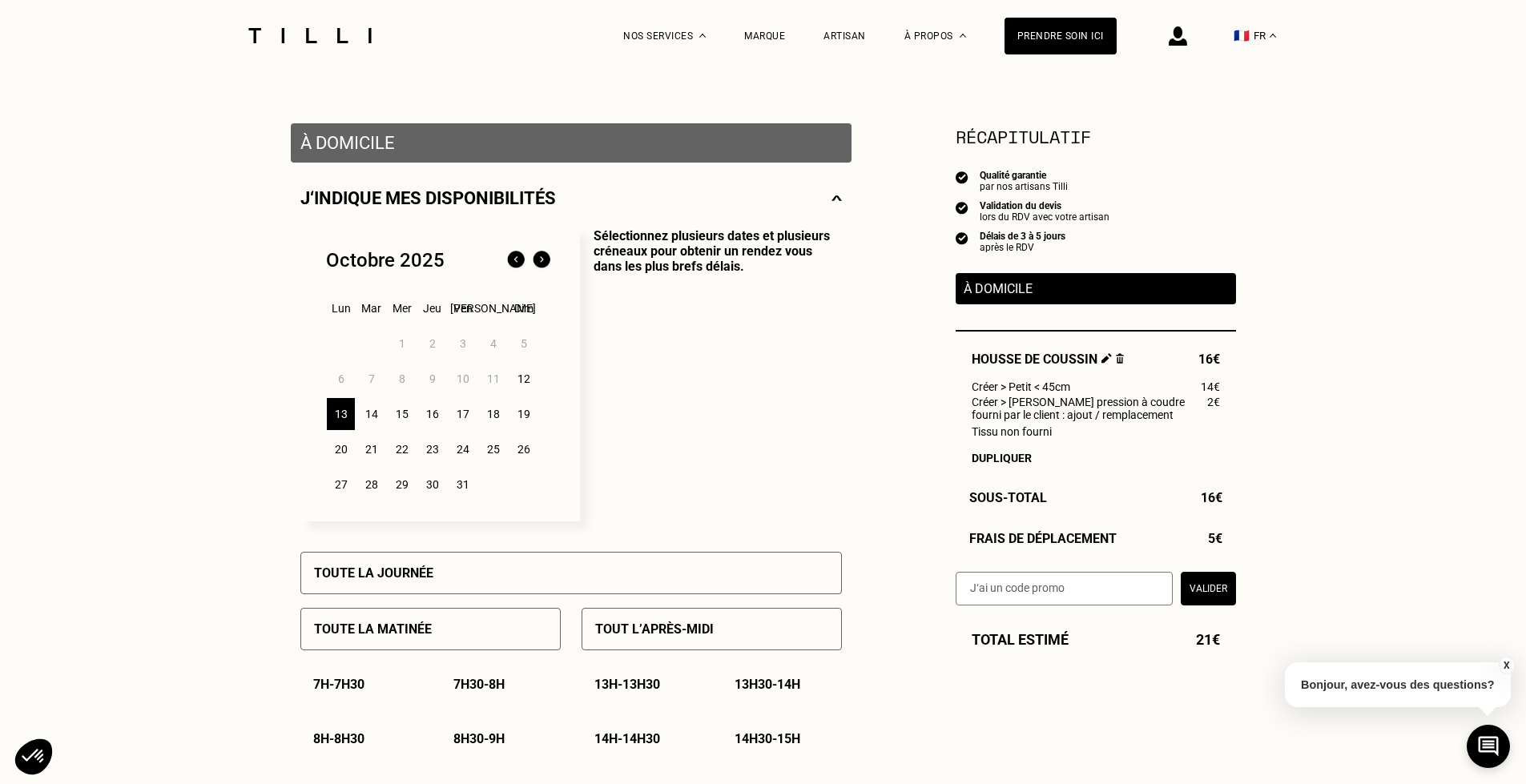
click at [1102, 358] on img at bounding box center [1106, 358] width 10 height 10
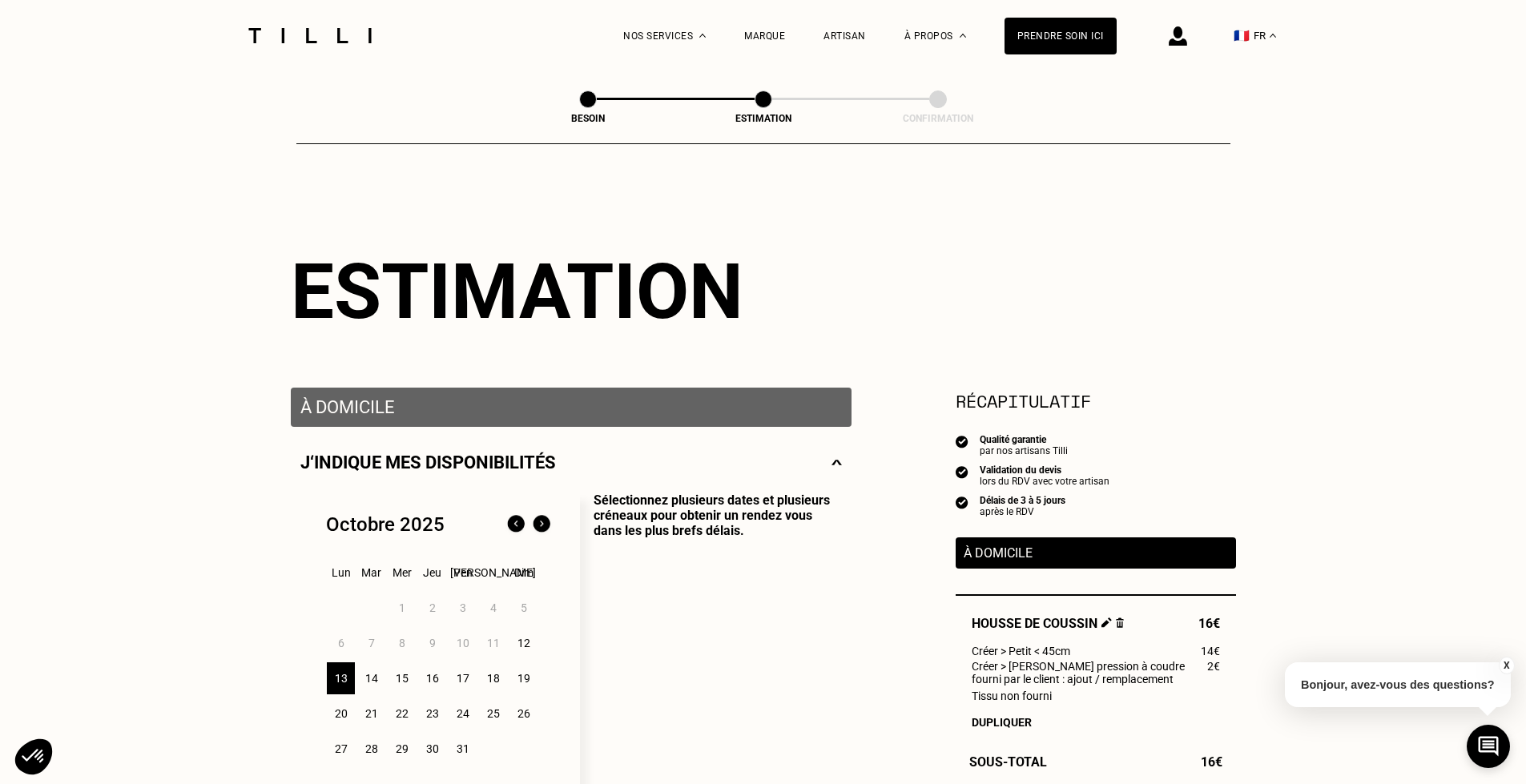
select select "FR"
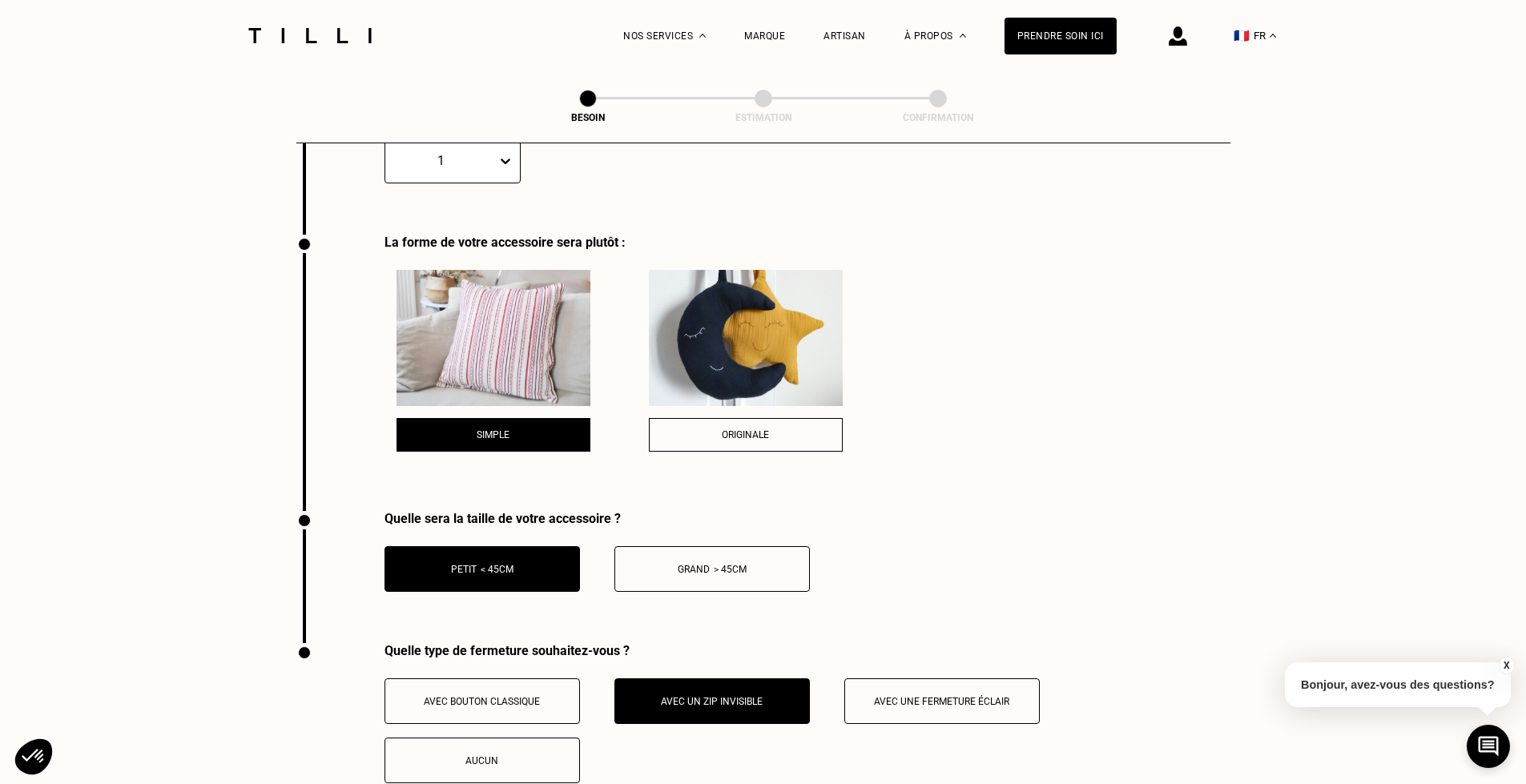
scroll to position [2247, 0]
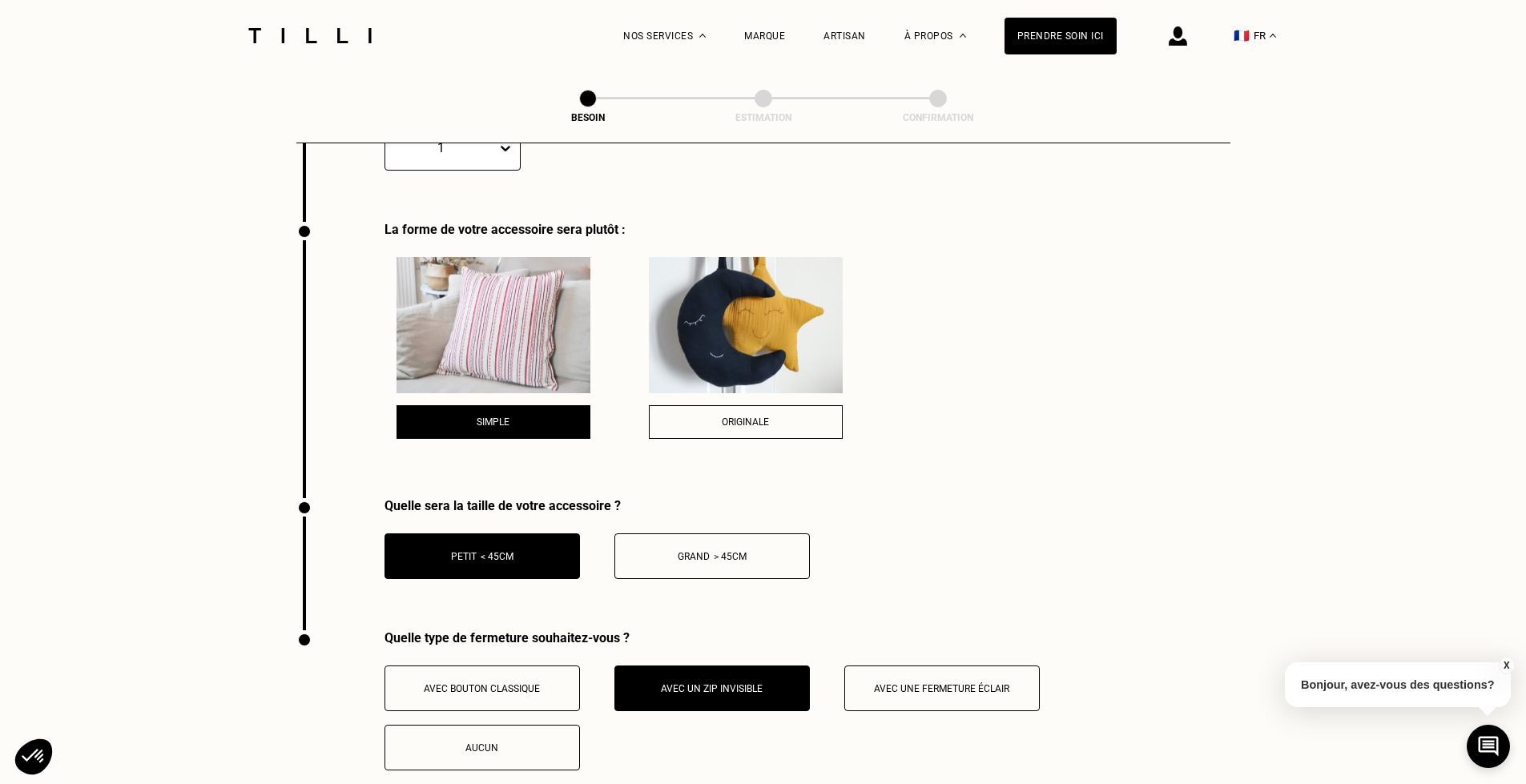
click at [971, 683] on span "Avec une fermeture éclair" at bounding box center [941, 689] width 135 height 11
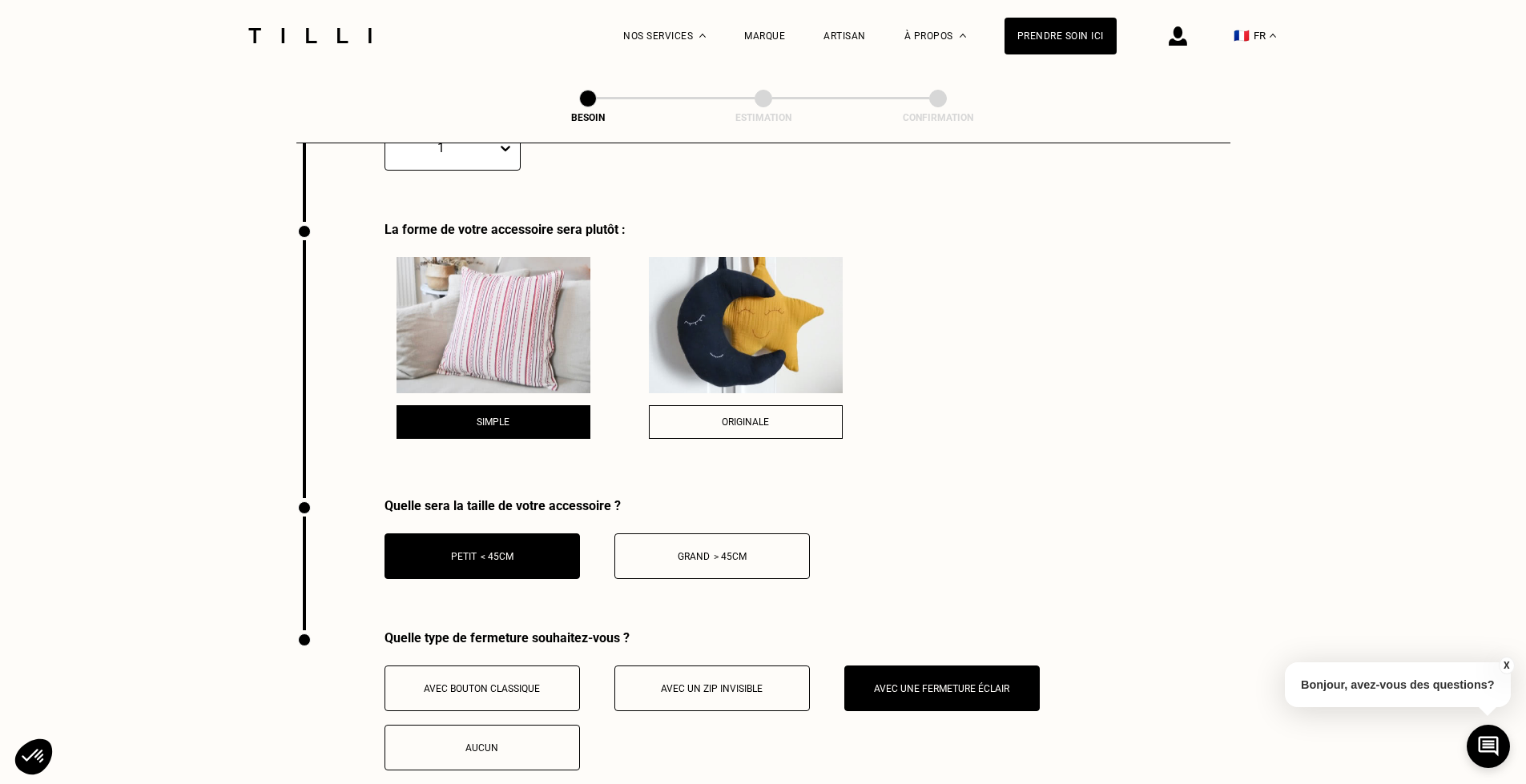
click at [723, 683] on span "Avec un zip invisible" at bounding box center [711, 689] width 102 height 11
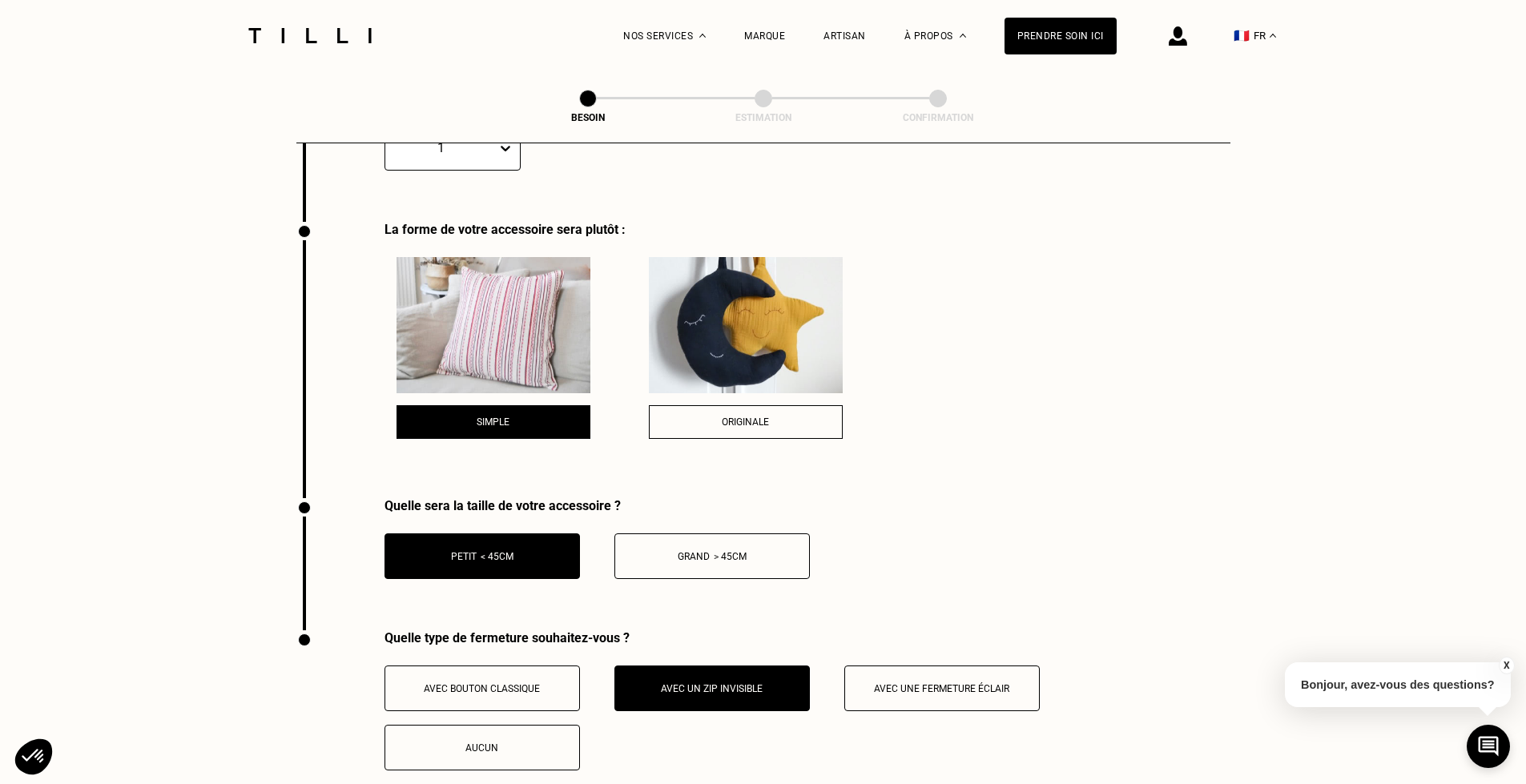
scroll to position [2723, 0]
